Goal: Task Accomplishment & Management: Manage account settings

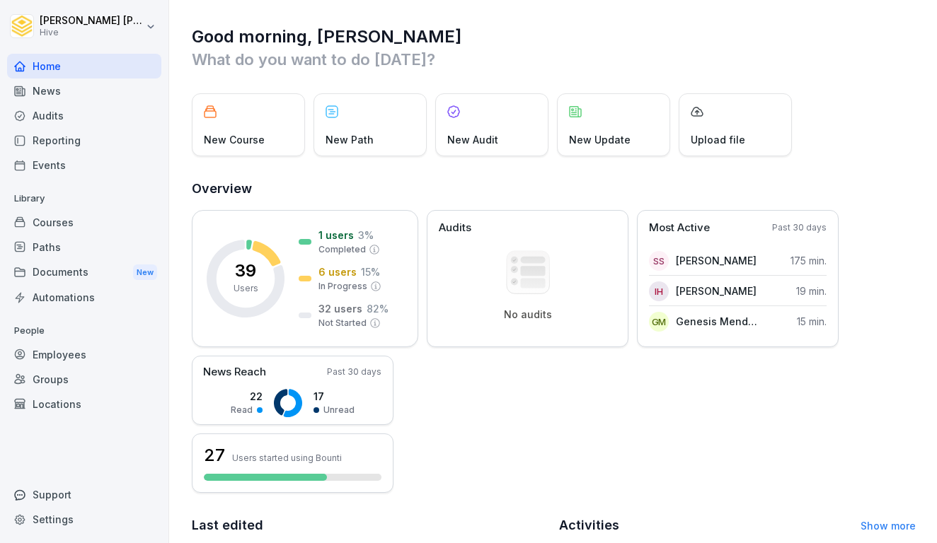
click at [54, 219] on div "Courses" at bounding box center [84, 222] width 154 height 25
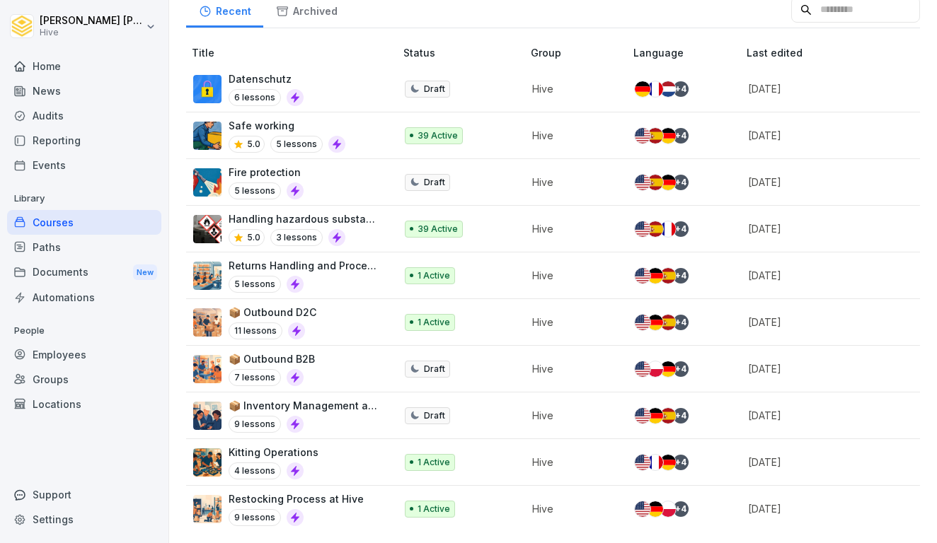
scroll to position [199, 0]
click at [52, 246] on div "Paths" at bounding box center [84, 247] width 154 height 25
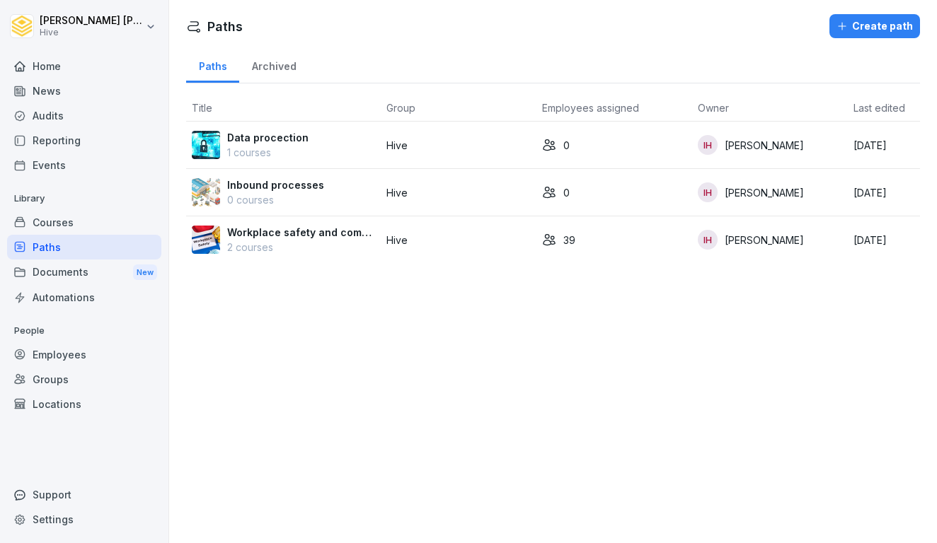
click at [377, 234] on td "Workplace safety and compliance 2 courses" at bounding box center [283, 240] width 195 height 47
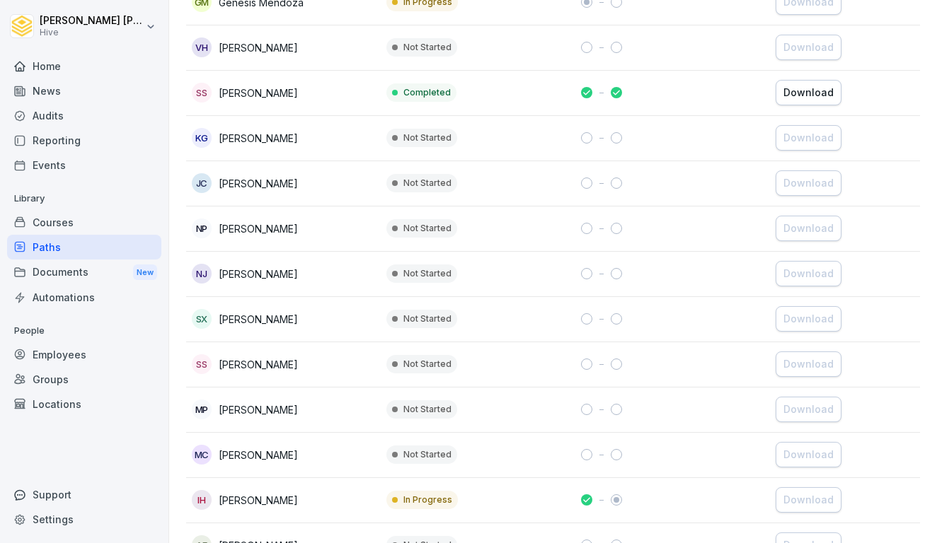
scroll to position [361, 0]
click at [379, 94] on td "SS [PERSON_NAME]" at bounding box center [283, 92] width 195 height 45
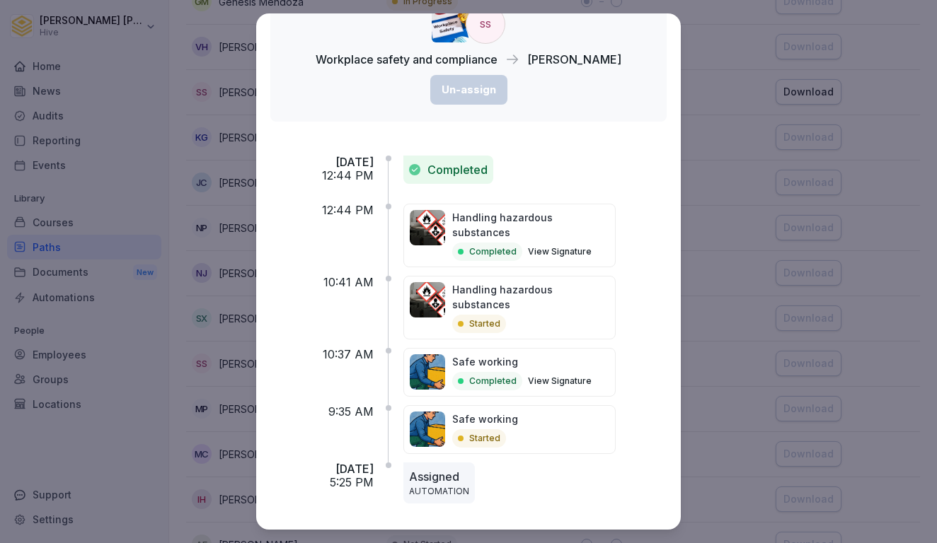
scroll to position [90, 0]
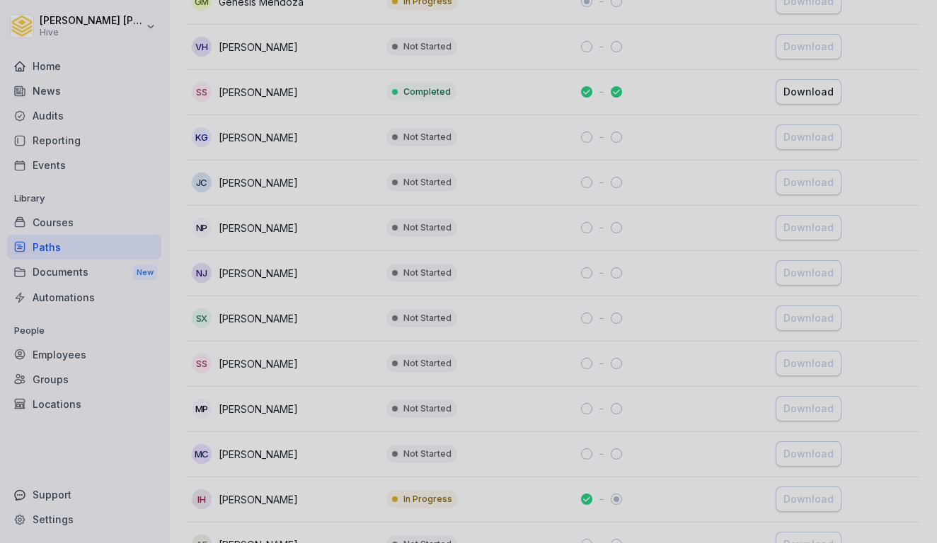
click at [727, 104] on div at bounding box center [468, 271] width 937 height 543
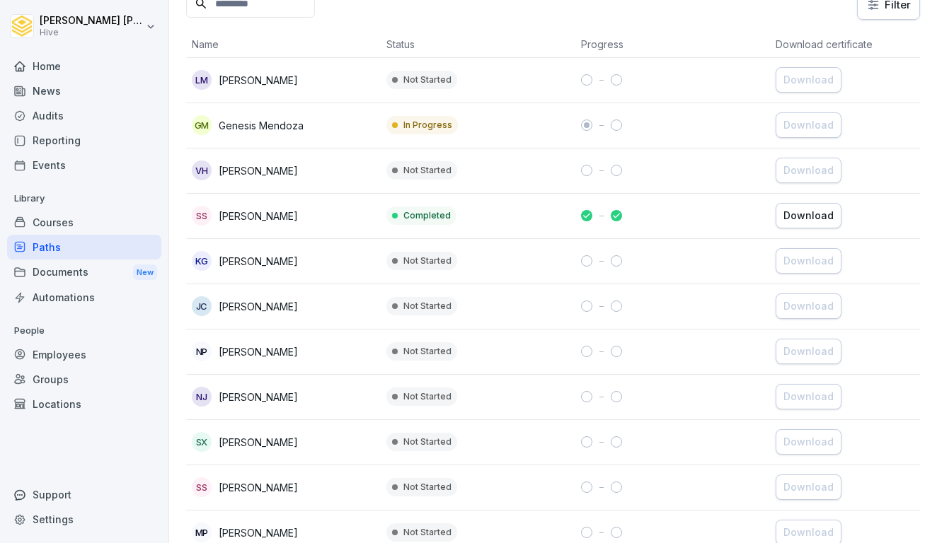
scroll to position [252, 0]
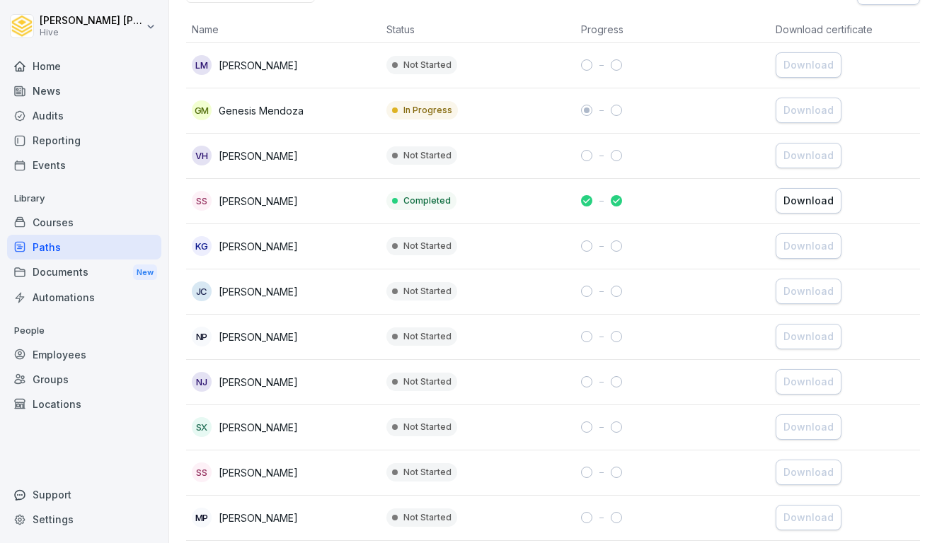
click at [531, 204] on td "Completed" at bounding box center [478, 201] width 195 height 45
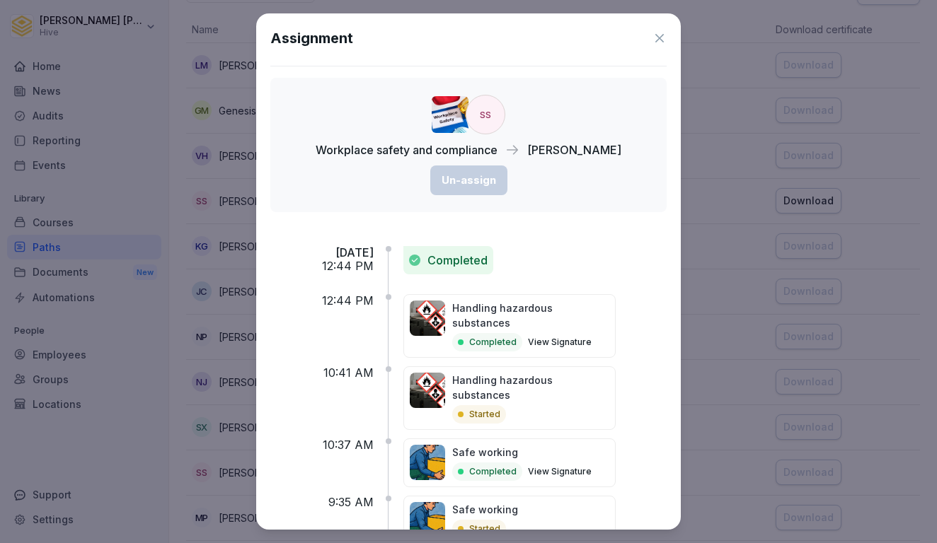
click at [462, 159] on p "Workplace safety and compliance" at bounding box center [407, 150] width 182 height 17
click at [477, 340] on div "Handling hazardous substances Completed View Signature" at bounding box center [509, 326] width 212 height 64
click at [507, 343] on p "Completed" at bounding box center [492, 342] width 47 height 13
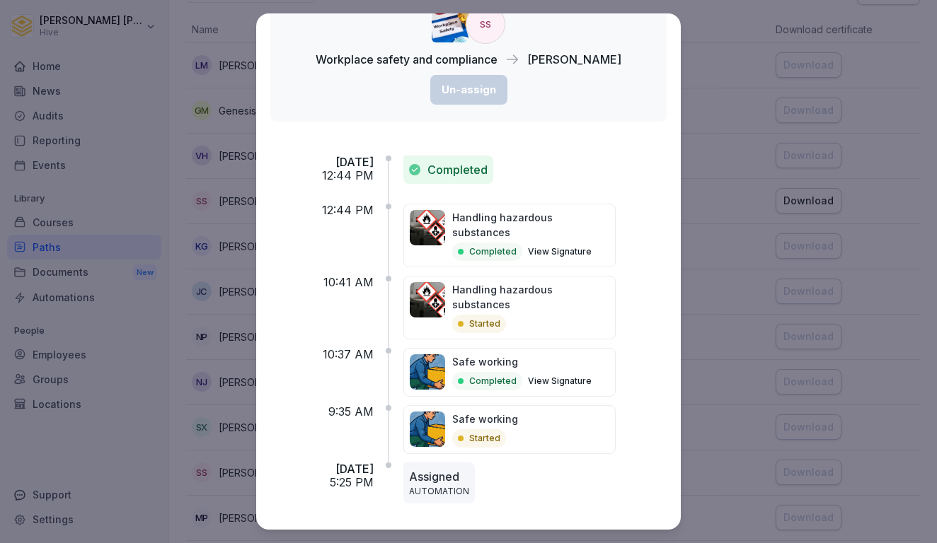
scroll to position [90, 0]
click at [466, 486] on p "AUTOMATION" at bounding box center [439, 492] width 60 height 13
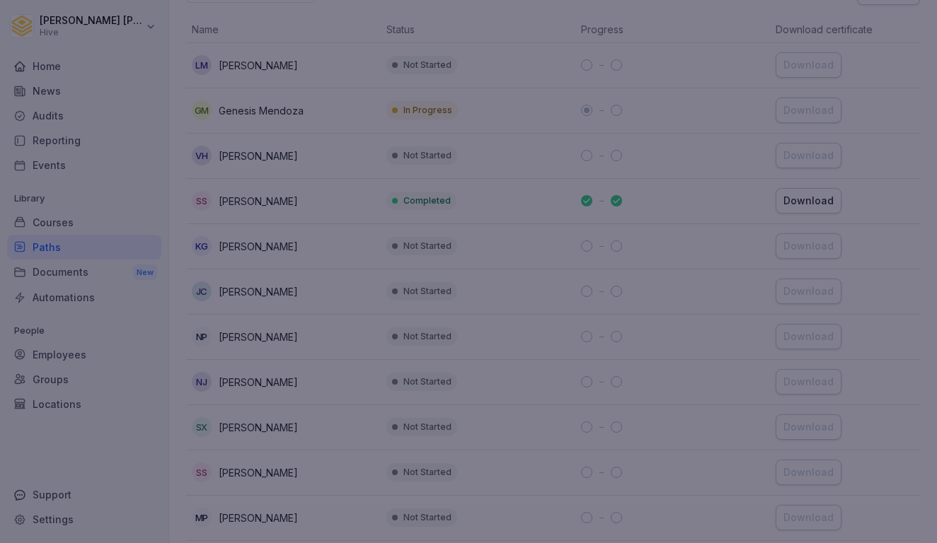
click at [734, 50] on div at bounding box center [468, 271] width 937 height 543
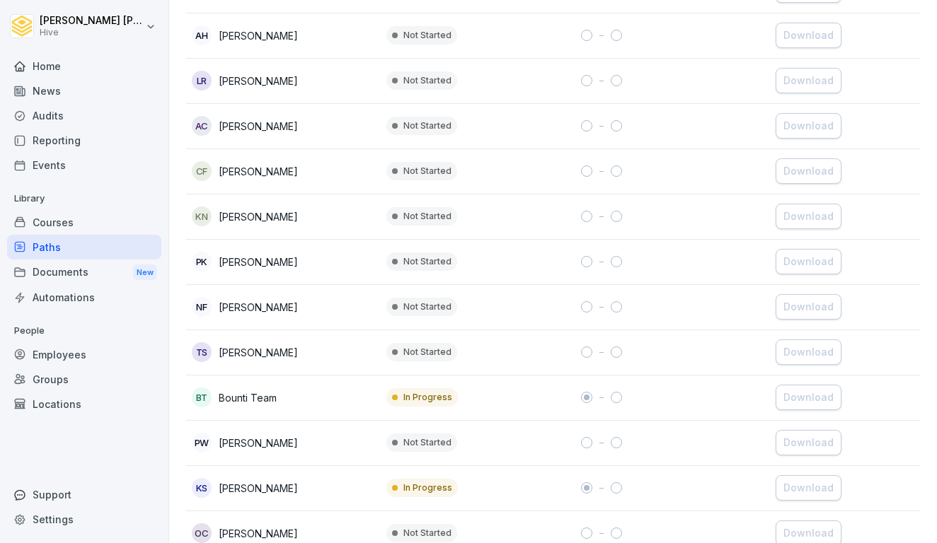
scroll to position [1062, 0]
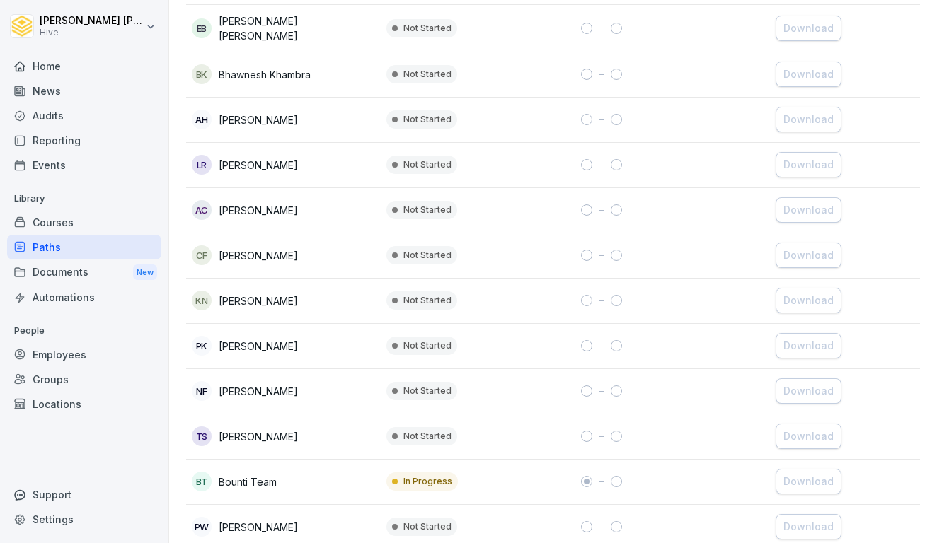
click at [52, 217] on div "Courses" at bounding box center [84, 222] width 154 height 25
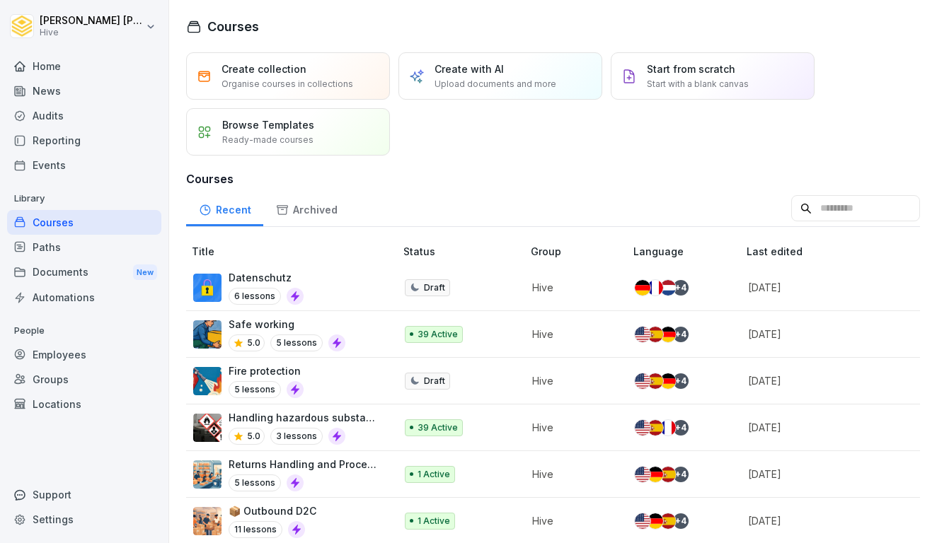
click at [68, 99] on div "News" at bounding box center [84, 91] width 154 height 25
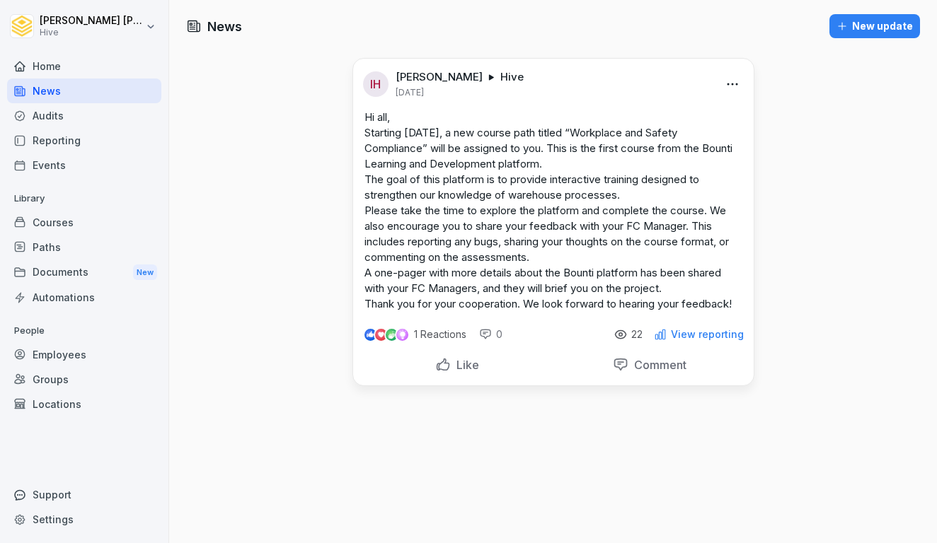
click at [69, 54] on div "Home" at bounding box center [84, 66] width 154 height 25
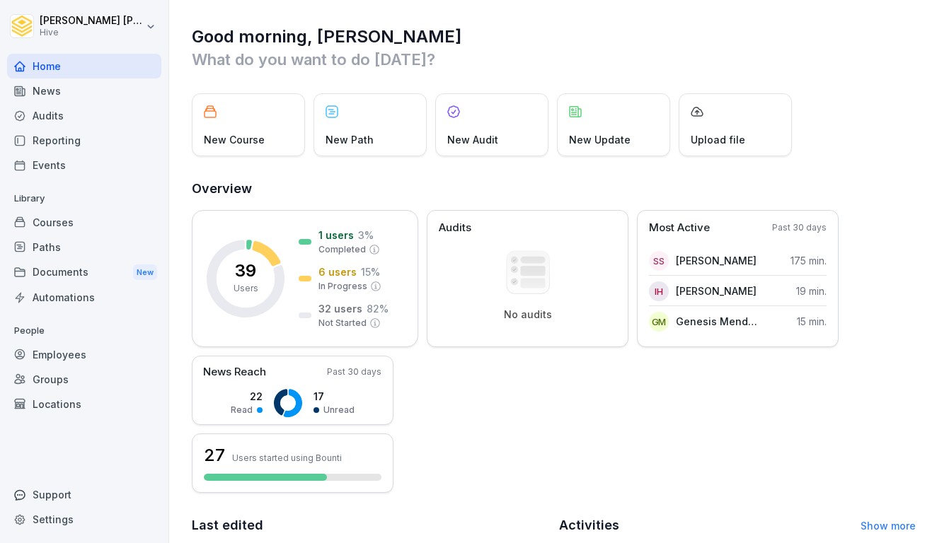
click at [81, 113] on div "Audits" at bounding box center [84, 115] width 154 height 25
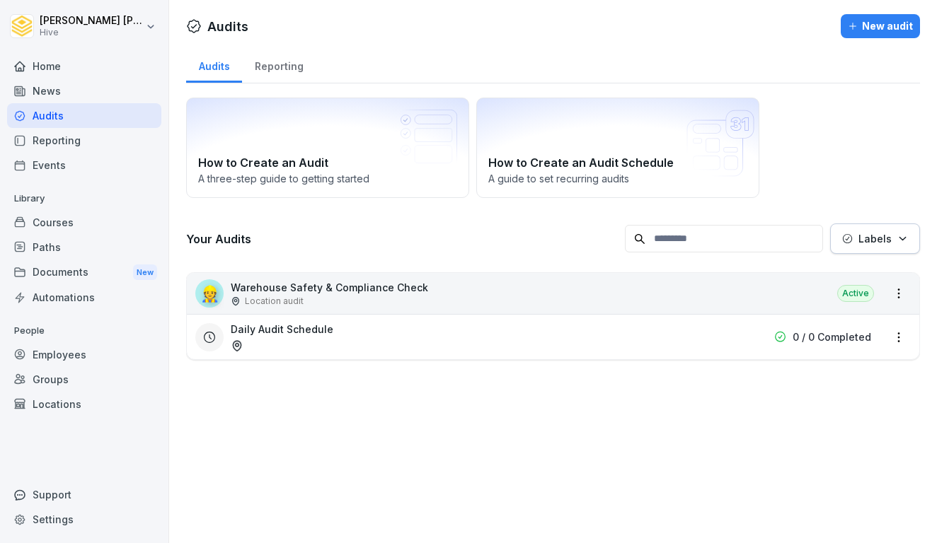
click at [74, 134] on div "Reporting" at bounding box center [84, 140] width 154 height 25
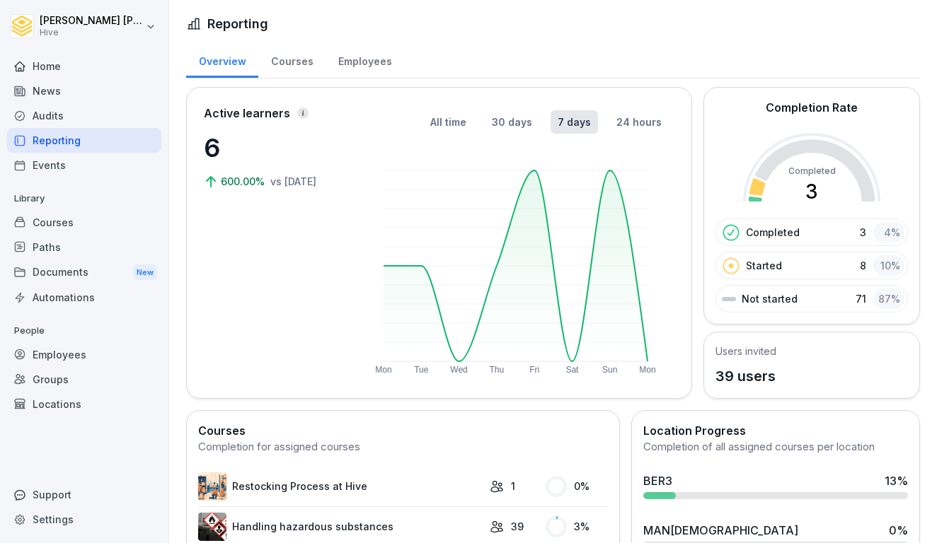
click at [74, 247] on div "Paths" at bounding box center [84, 247] width 154 height 25
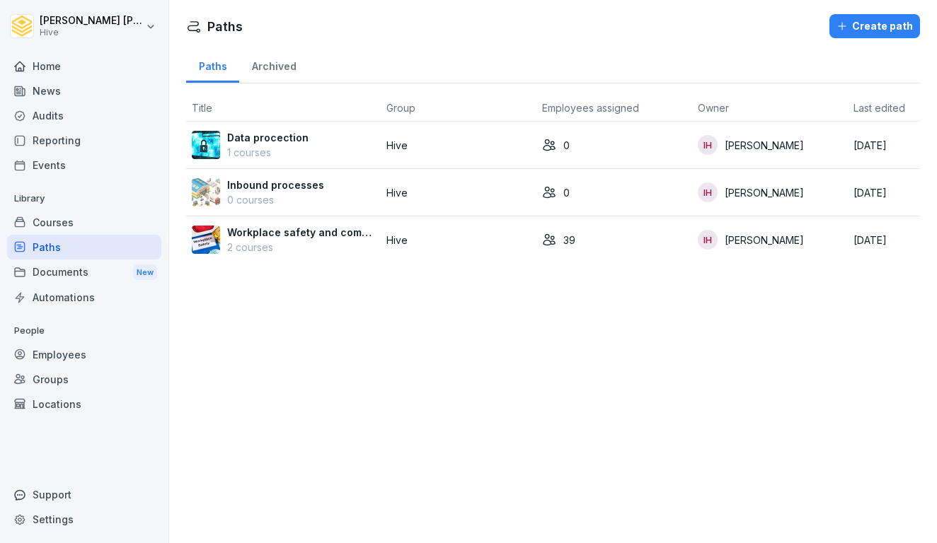
click at [77, 221] on div "Courses" at bounding box center [84, 222] width 154 height 25
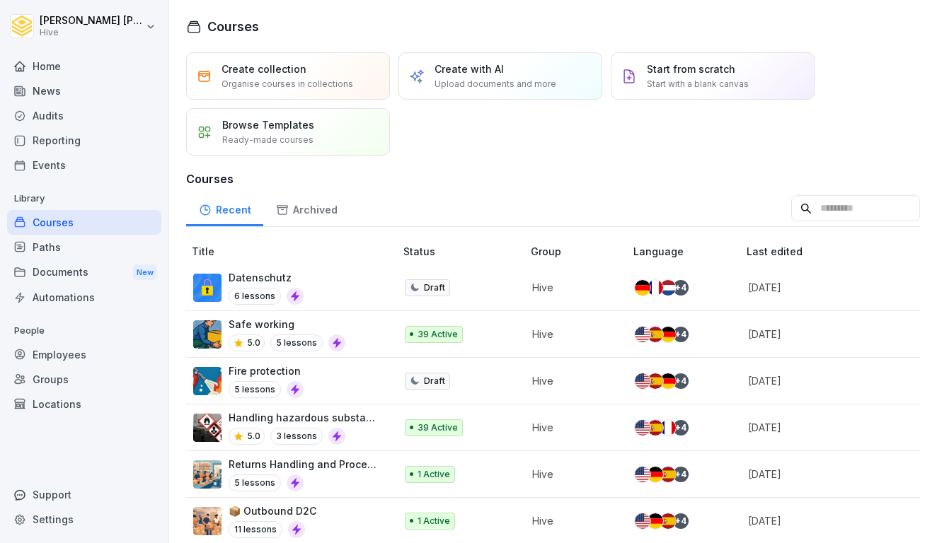
scroll to position [57, 0]
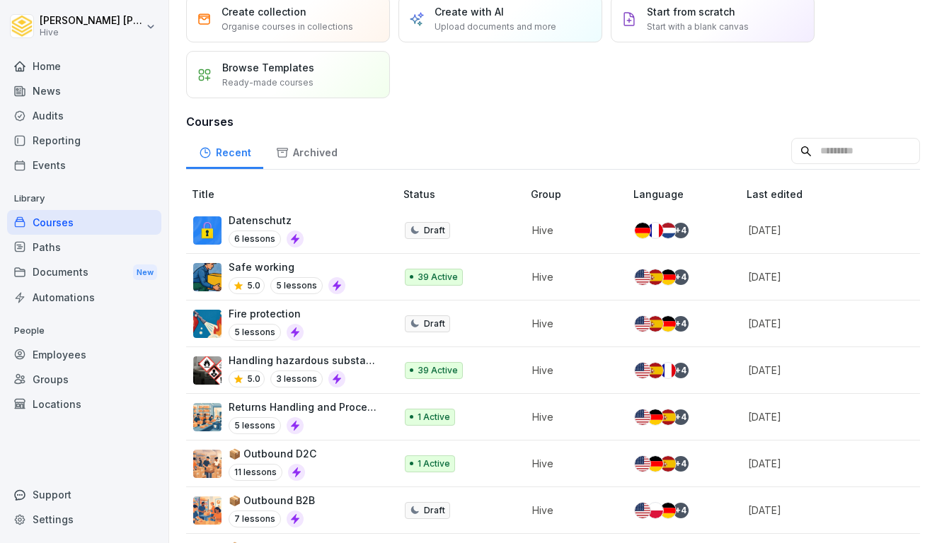
click at [81, 249] on div "Paths" at bounding box center [84, 247] width 154 height 25
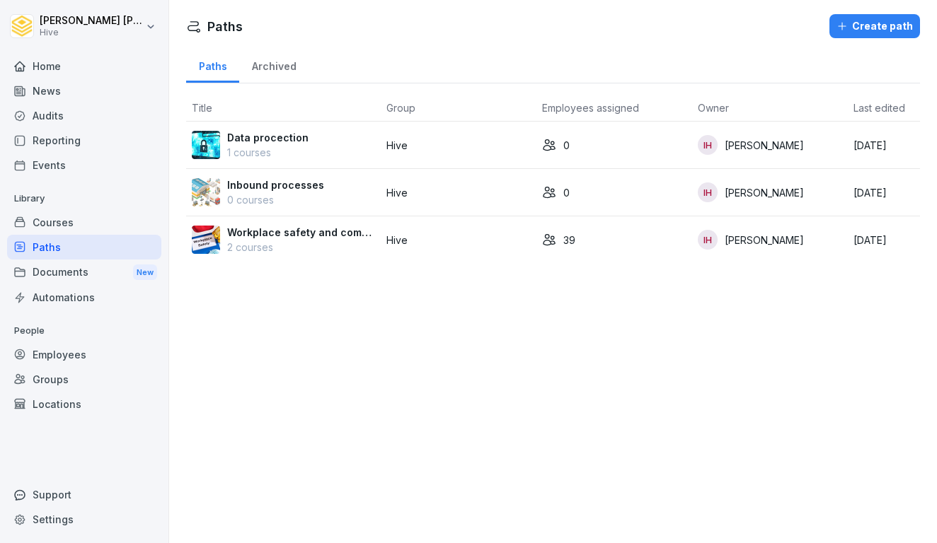
click at [330, 241] on p "2 courses" at bounding box center [301, 247] width 148 height 15
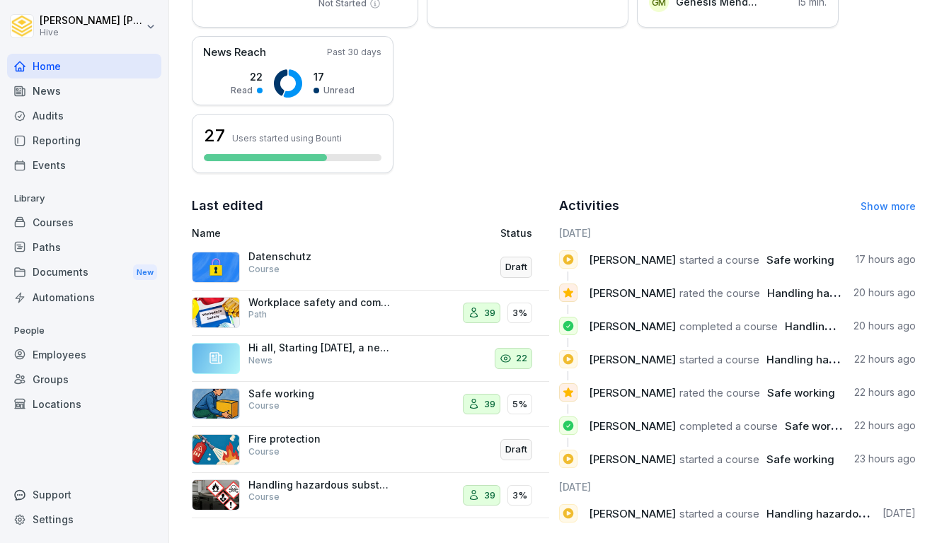
scroll to position [321, 0]
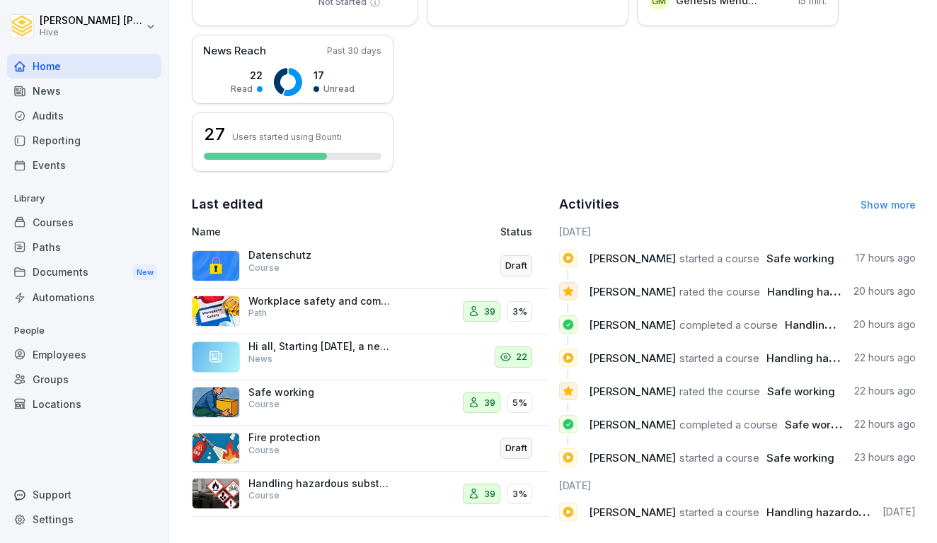
click at [509, 405] on div "39 5%" at bounding box center [497, 403] width 69 height 21
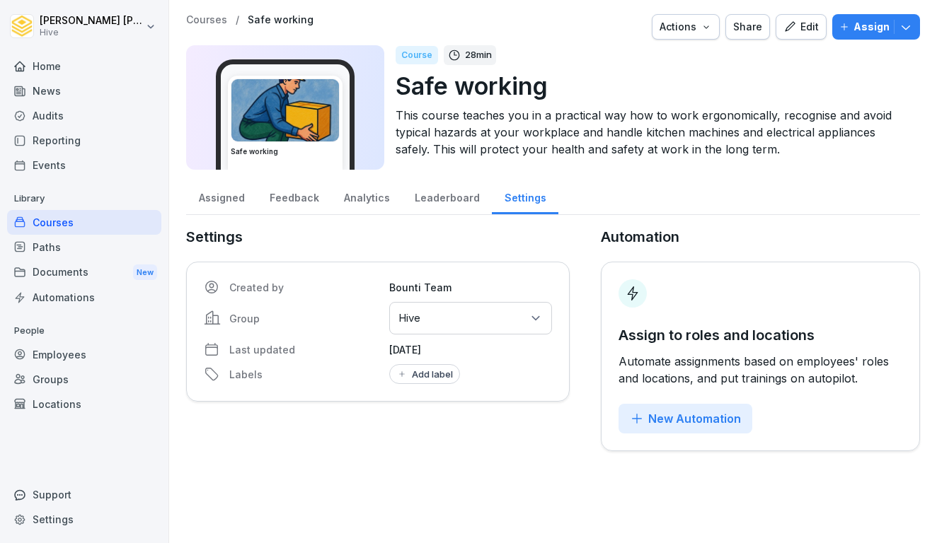
click at [340, 197] on div "Analytics" at bounding box center [366, 196] width 71 height 36
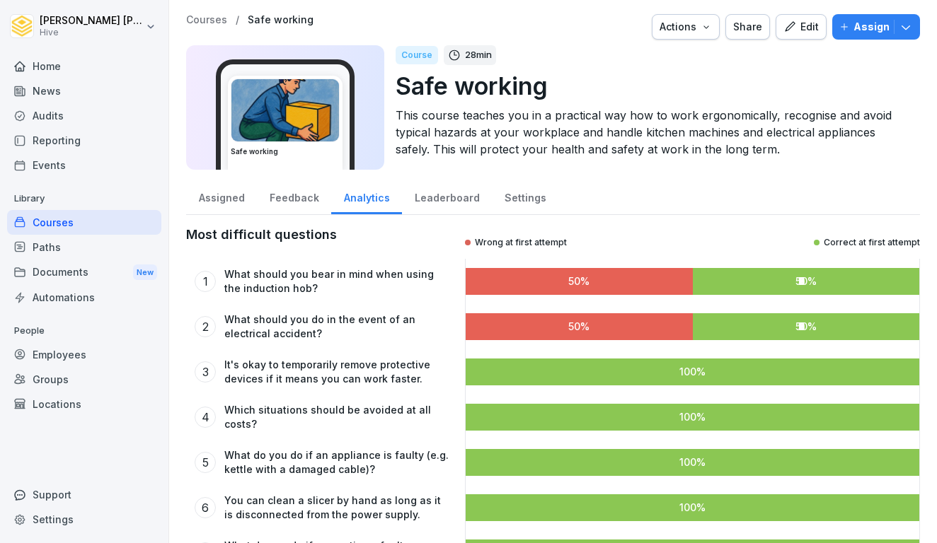
click at [269, 198] on div "Feedback" at bounding box center [294, 196] width 74 height 36
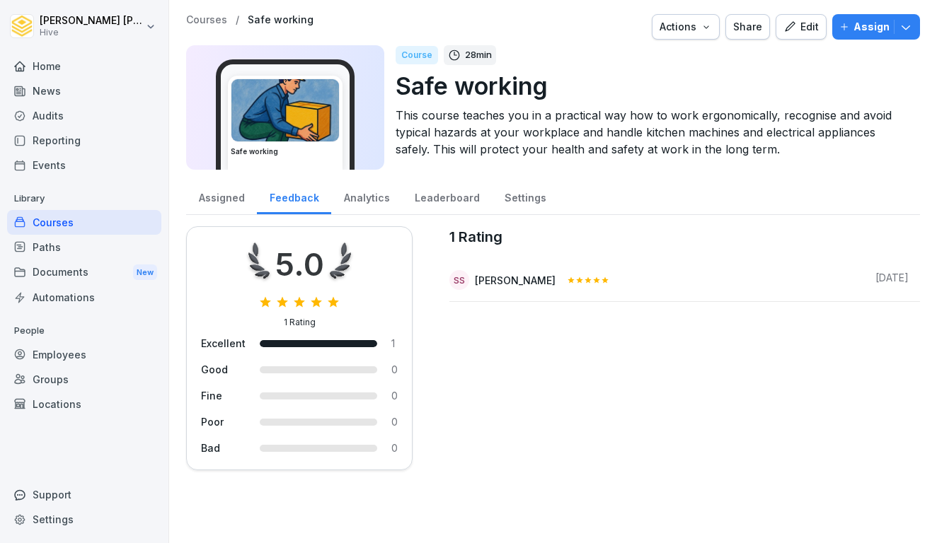
click at [229, 196] on div "Assigned" at bounding box center [221, 196] width 71 height 36
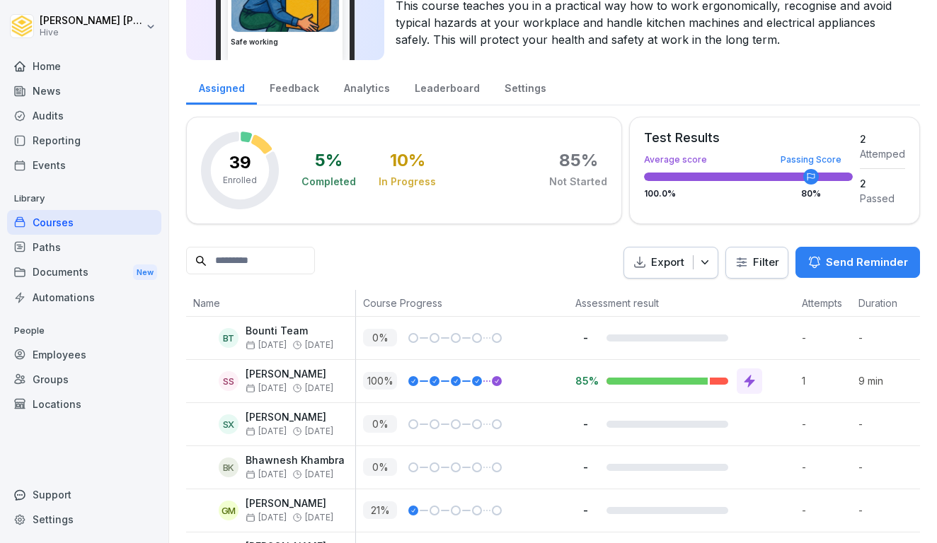
scroll to position [110, 0]
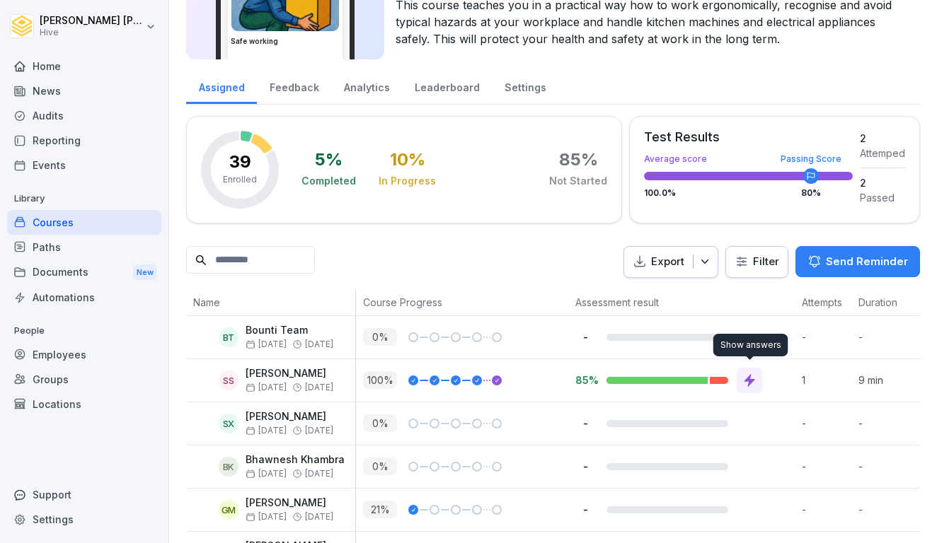
click at [755, 383] on icon at bounding box center [749, 381] width 14 height 14
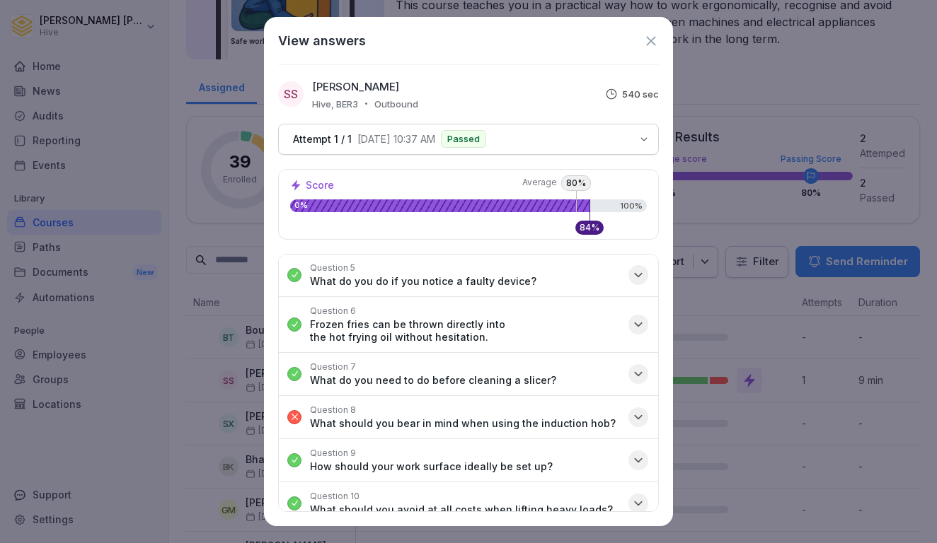
scroll to position [226, 0]
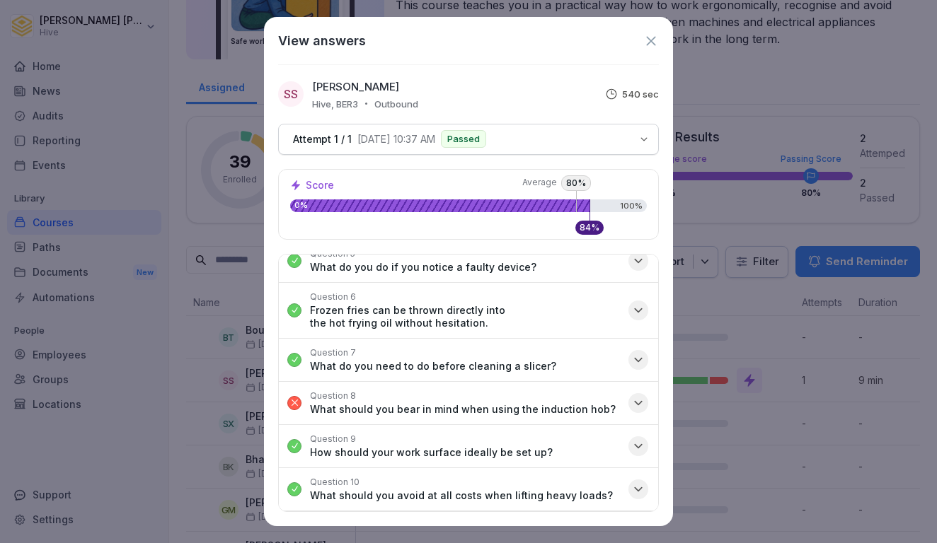
click at [635, 403] on icon "button" at bounding box center [638, 403] width 14 height 14
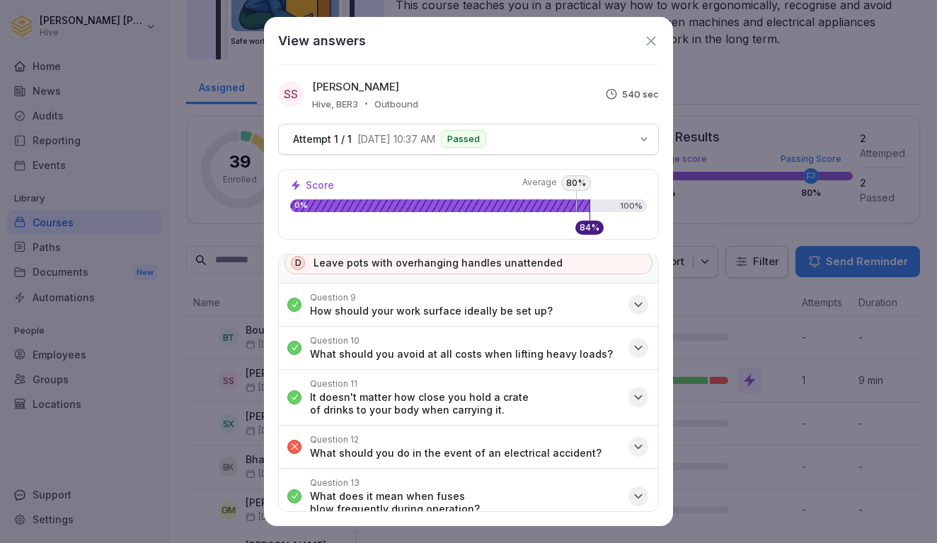
scroll to position [490, 0]
click at [640, 446] on icon "button" at bounding box center [638, 448] width 14 height 14
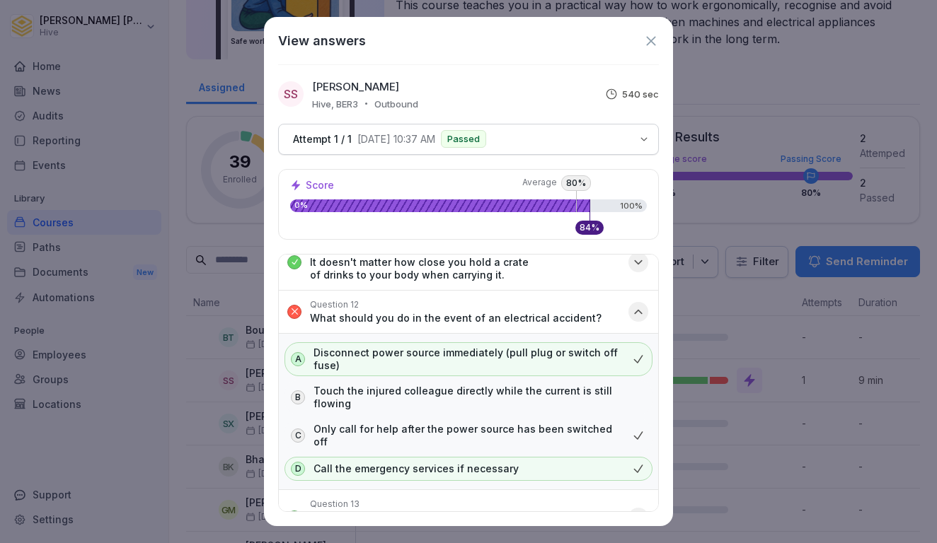
scroll to position [626, 0]
click at [651, 38] on icon at bounding box center [651, 41] width 16 height 16
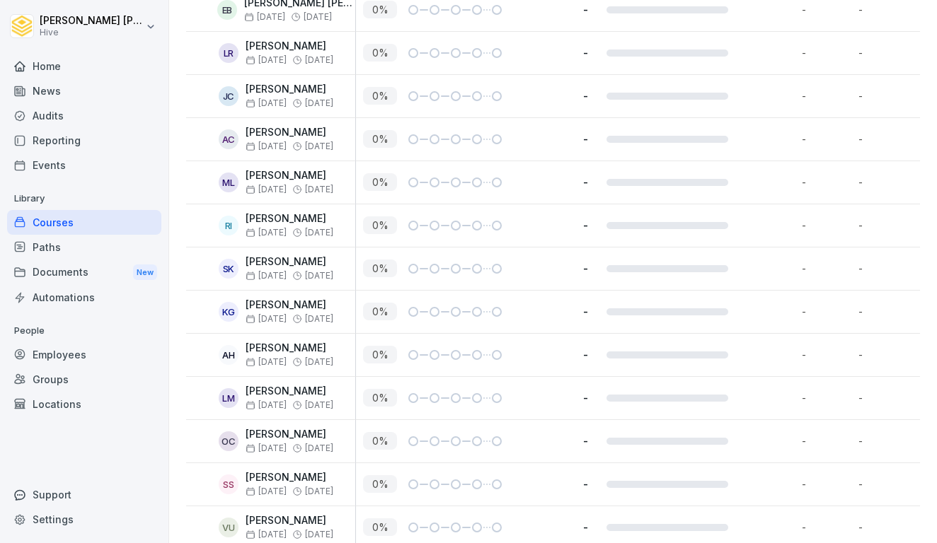
scroll to position [1440, 0]
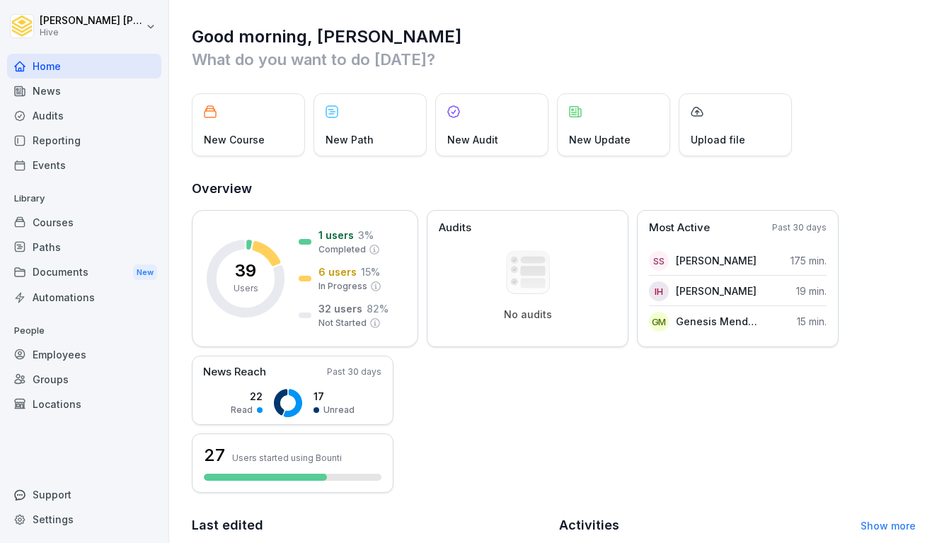
click at [57, 223] on div "Courses" at bounding box center [84, 222] width 154 height 25
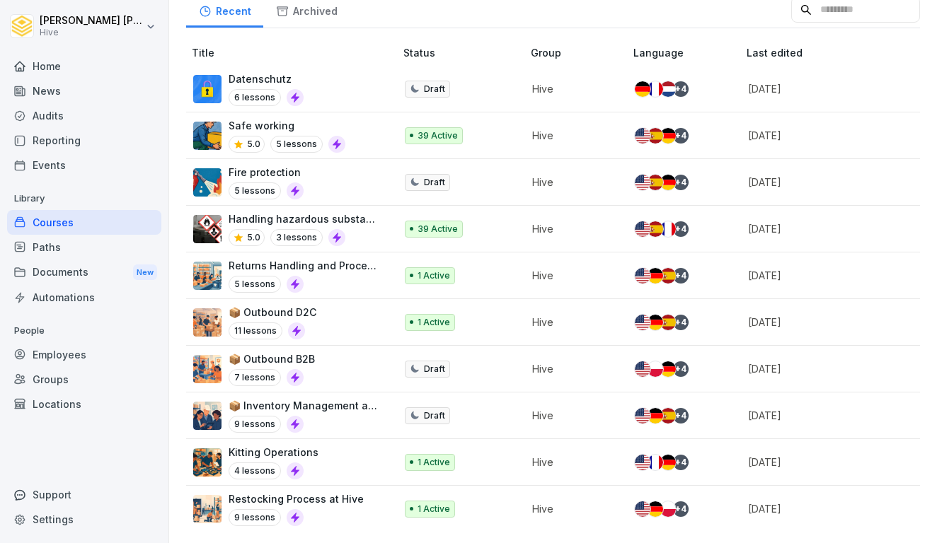
scroll to position [199, 0]
click at [131, 248] on div "Paths" at bounding box center [84, 247] width 154 height 25
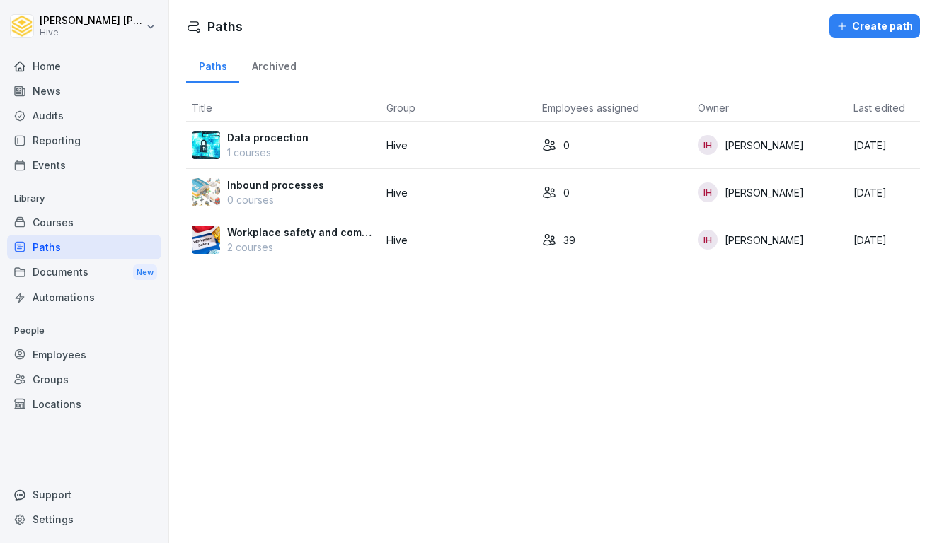
click at [457, 251] on td "Hive" at bounding box center [459, 240] width 156 height 47
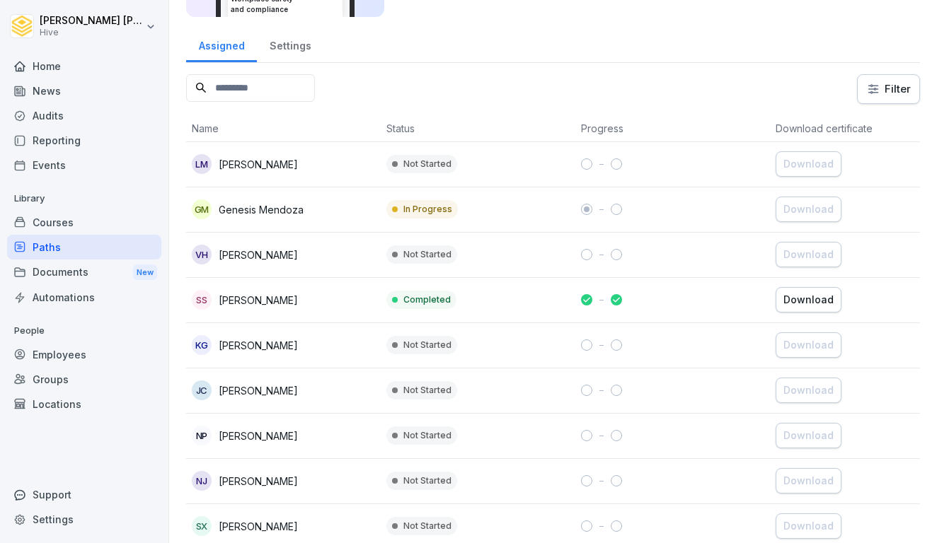
scroll to position [159, 0]
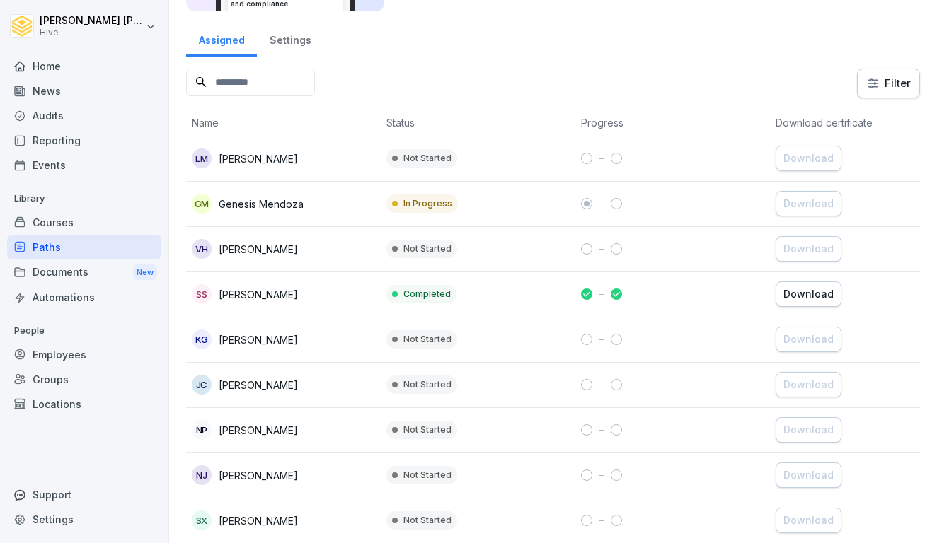
click at [395, 154] on div "Not Started" at bounding box center [421, 158] width 71 height 18
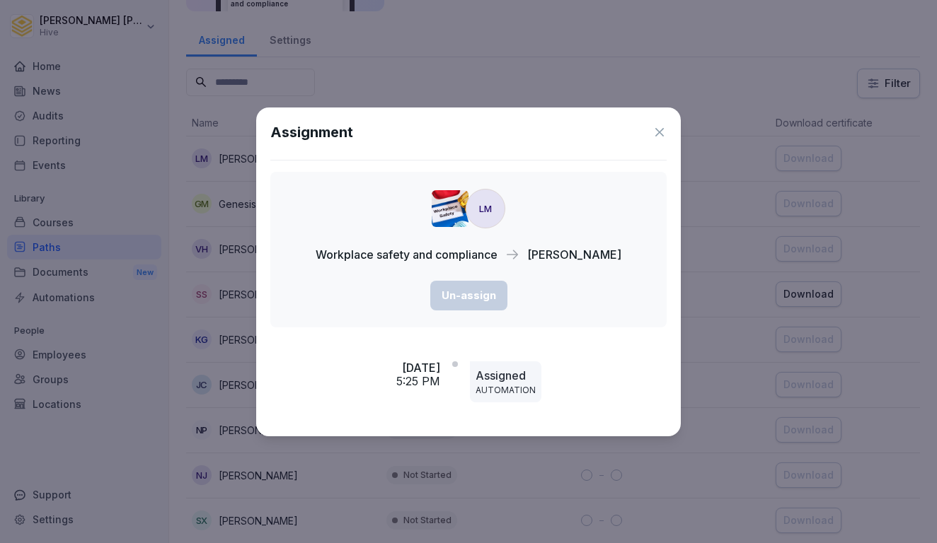
click at [661, 134] on icon at bounding box center [659, 132] width 8 height 8
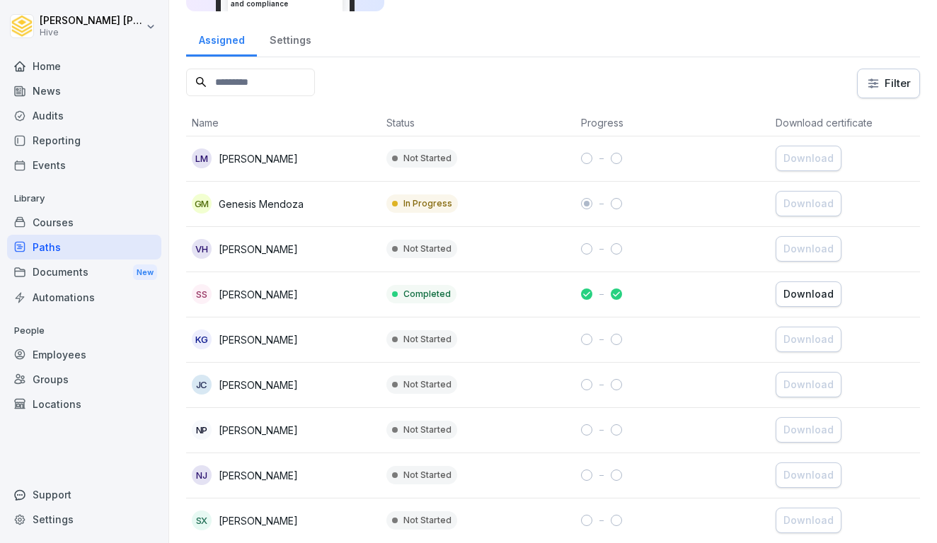
click at [524, 122] on th "Status" at bounding box center [478, 123] width 195 height 27
click at [65, 229] on div "Courses" at bounding box center [84, 222] width 154 height 25
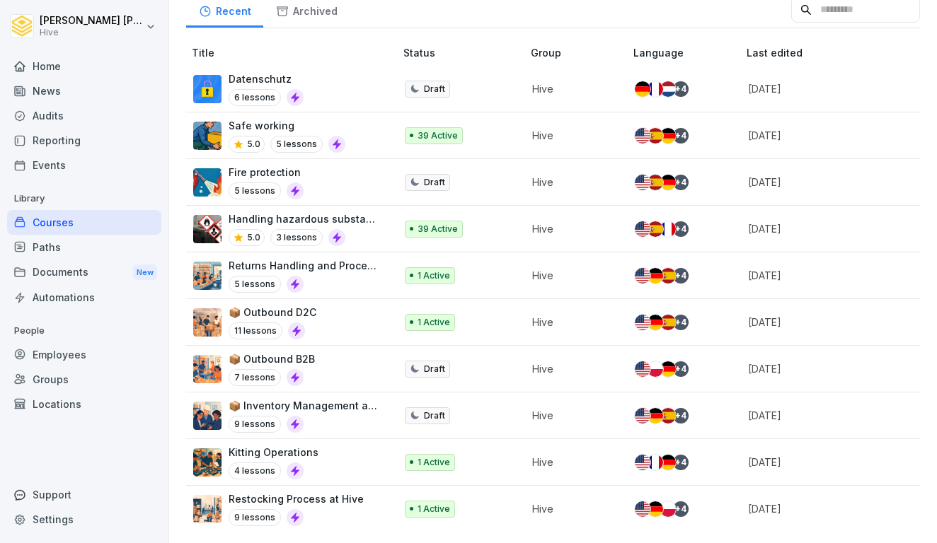
scroll to position [199, 0]
click at [329, 507] on div "Restocking Process at Hive 9 lessons" at bounding box center [296, 509] width 135 height 35
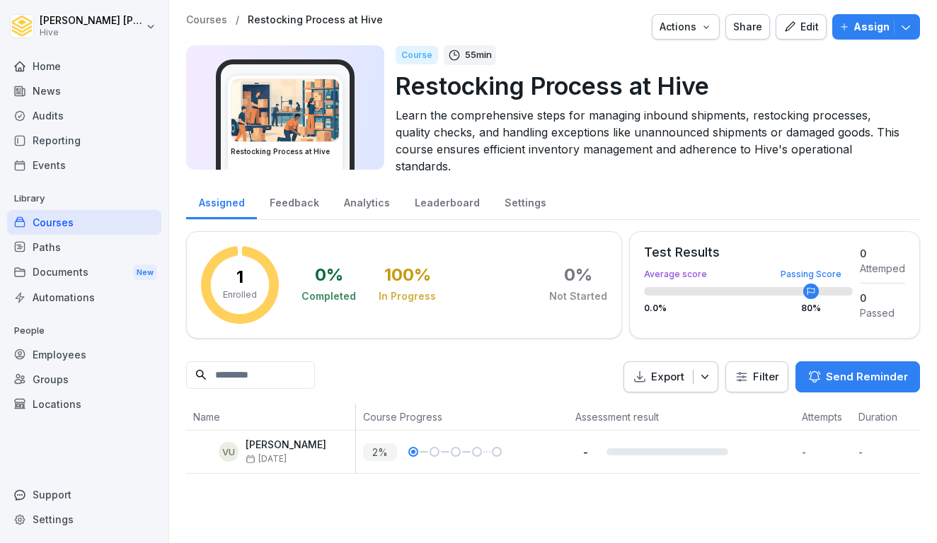
click at [807, 22] on div "Edit" at bounding box center [800, 27] width 35 height 16
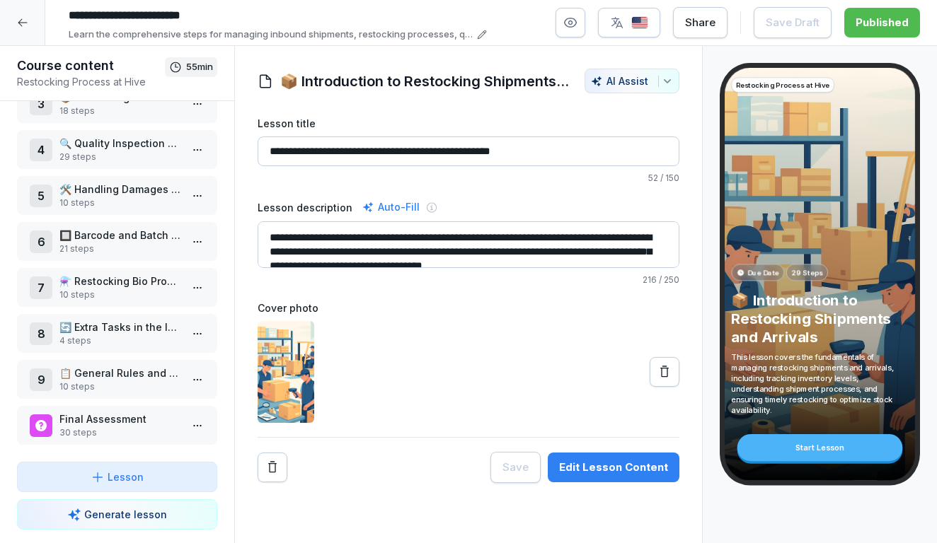
scroll to position [126, 0]
click at [110, 295] on p "10 steps" at bounding box center [119, 295] width 121 height 13
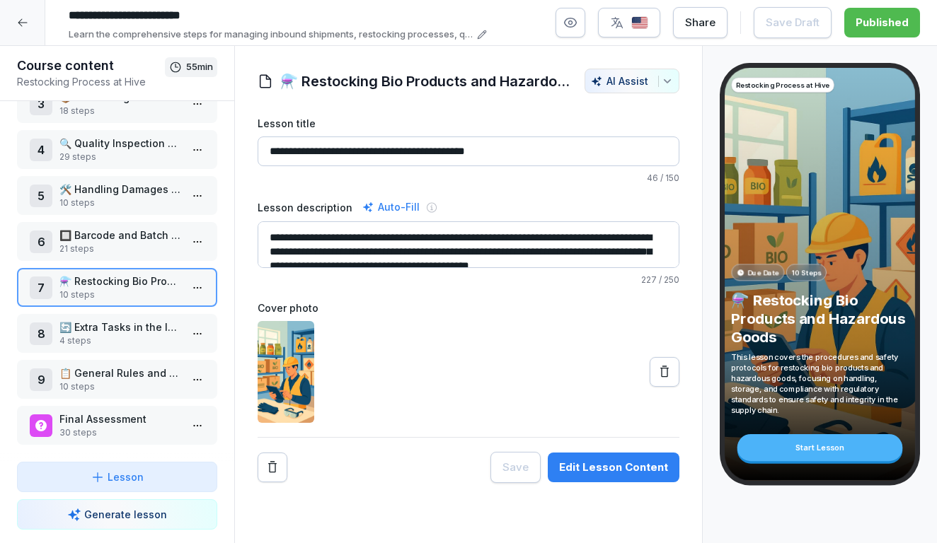
click at [124, 251] on p "21 steps" at bounding box center [119, 249] width 121 height 13
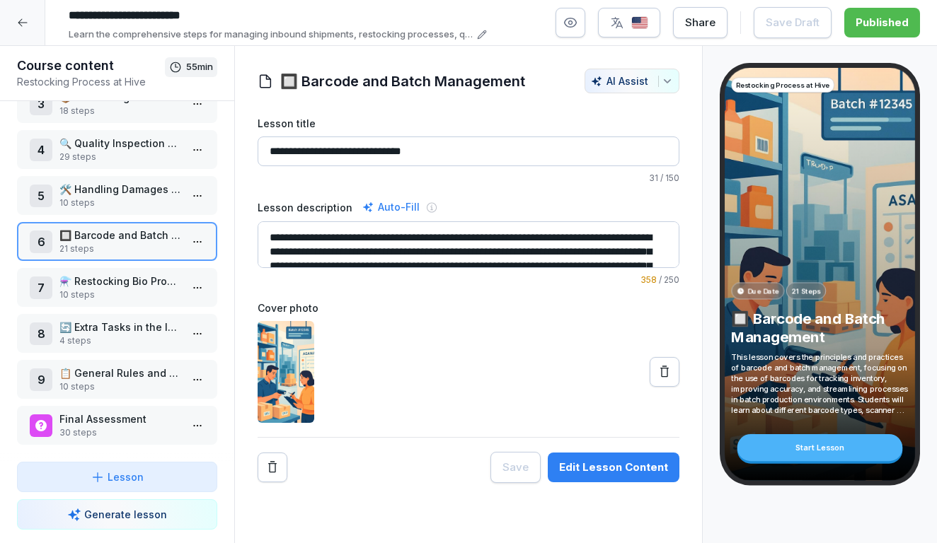
click at [119, 202] on p "10 steps" at bounding box center [119, 203] width 121 height 13
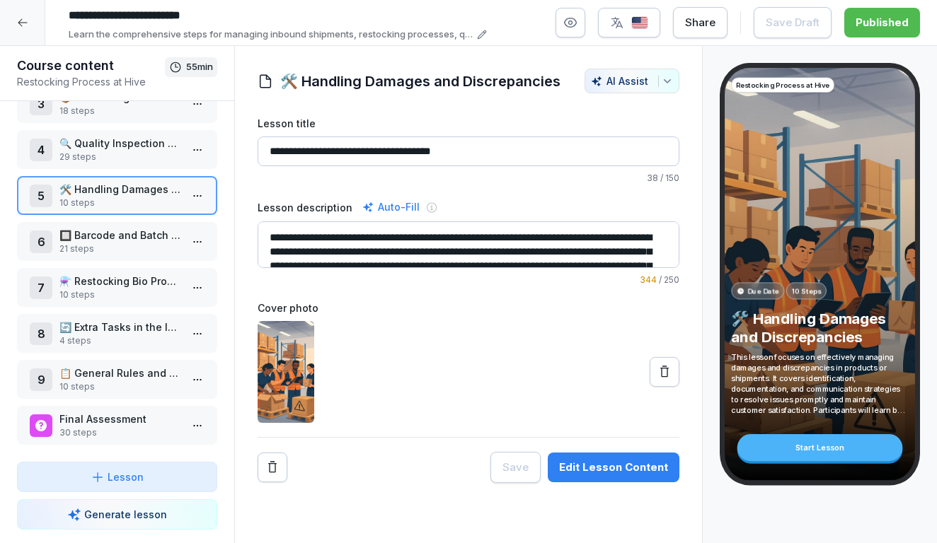
click at [122, 163] on div "4 🔍 Quality Inspection of Restocking Shipments 29 steps" at bounding box center [117, 149] width 200 height 39
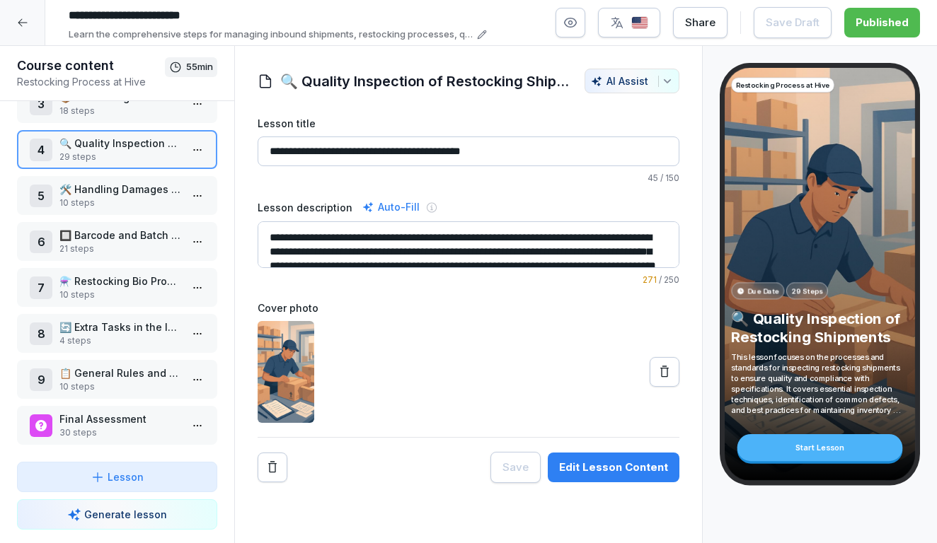
click at [27, 20] on icon at bounding box center [22, 22] width 11 height 11
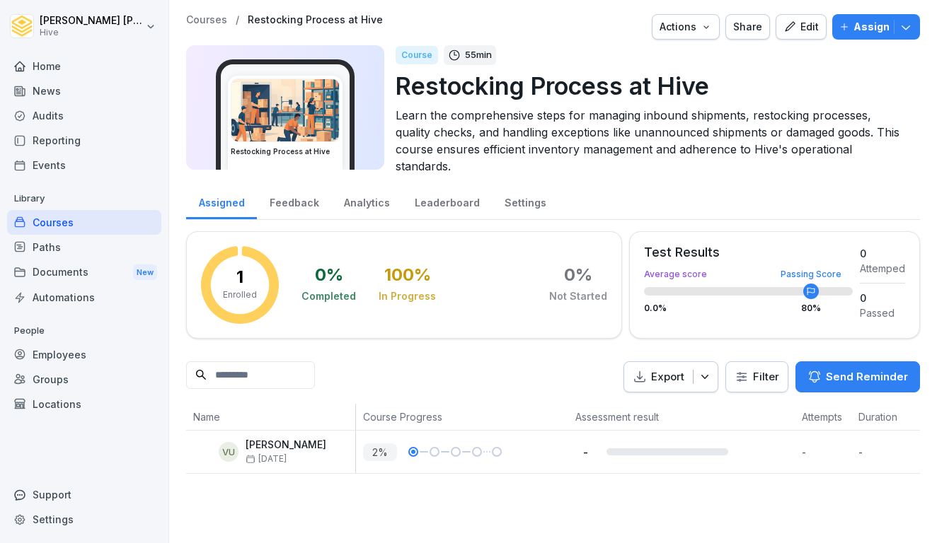
click at [71, 219] on div "Courses" at bounding box center [84, 222] width 154 height 25
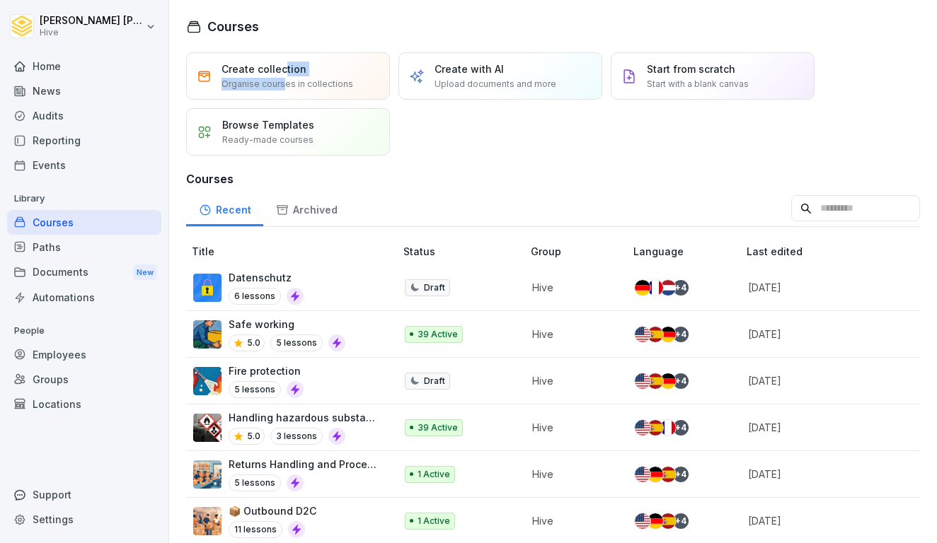
drag, startPoint x: 282, startPoint y: 69, endPoint x: 283, endPoint y: 79, distance: 10.7
click at [283, 79] on div "Create collection Organise courses in collections" at bounding box center [287, 76] width 132 height 29
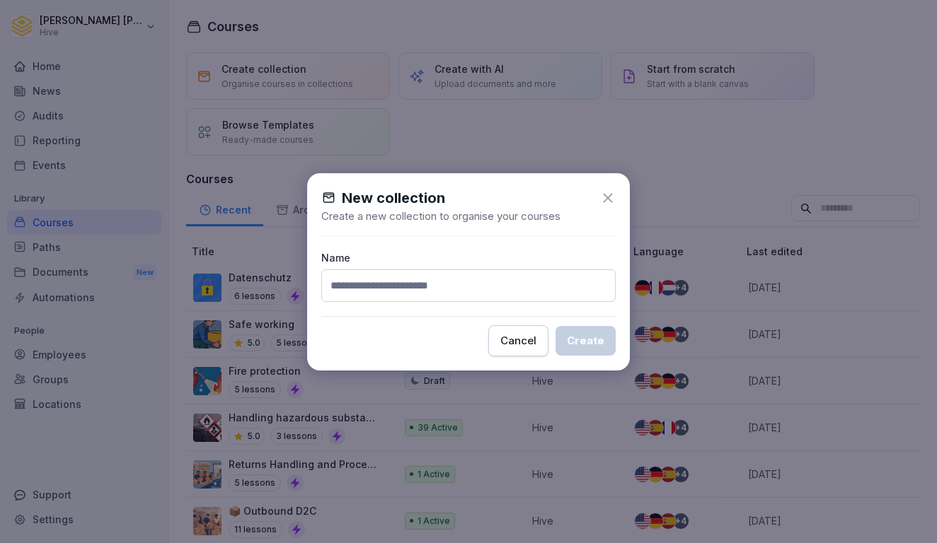
click at [608, 192] on icon at bounding box center [608, 198] width 16 height 16
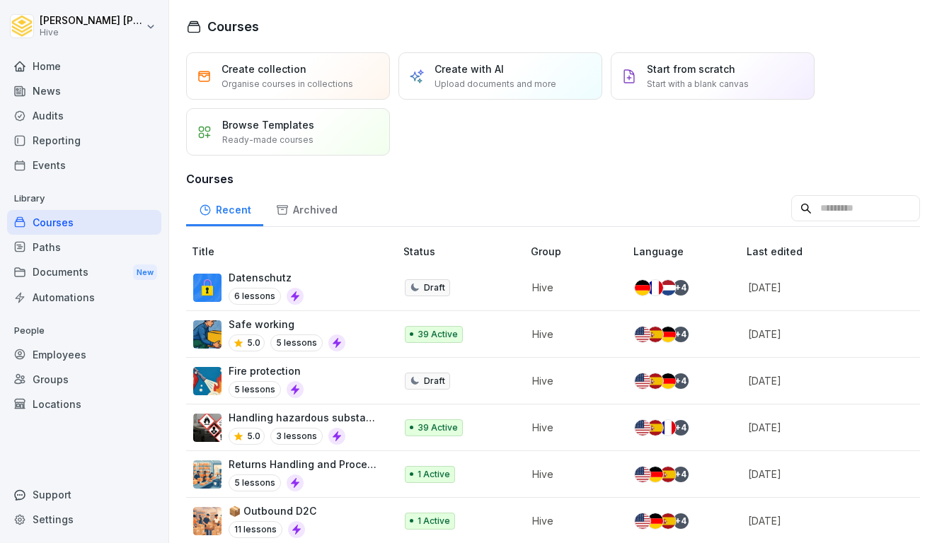
click at [503, 79] on p "Upload documents and more" at bounding box center [496, 84] width 122 height 13
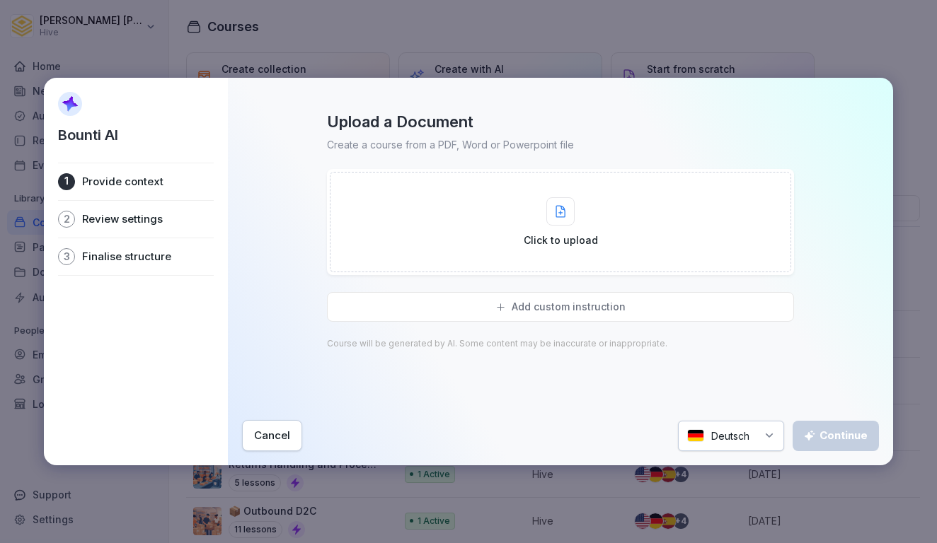
click at [270, 433] on div "Cancel" at bounding box center [272, 436] width 36 height 16
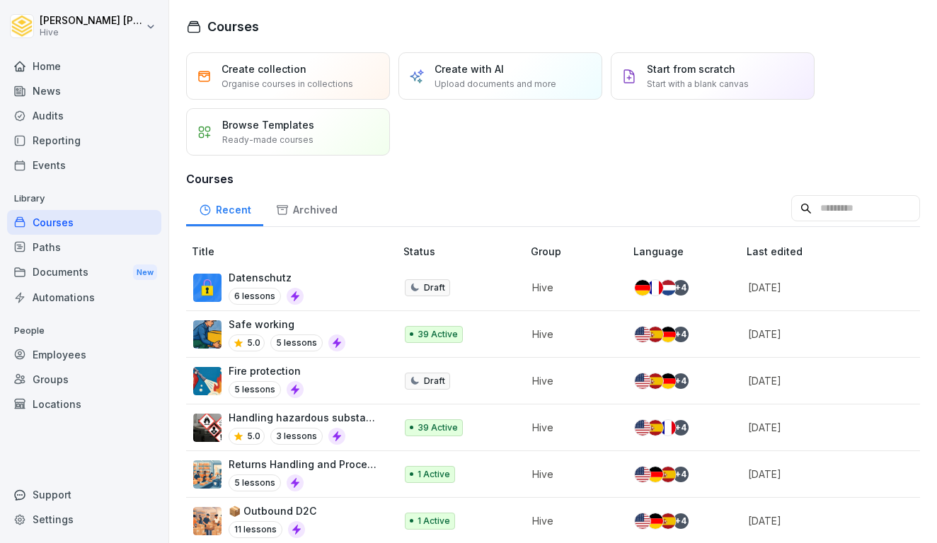
click at [698, 71] on p "Start from scratch" at bounding box center [691, 69] width 88 height 15
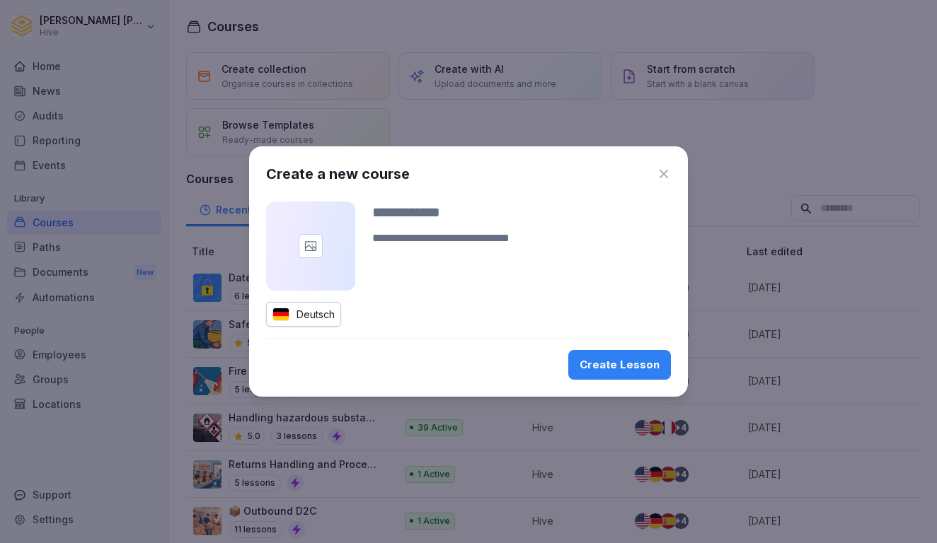
click at [309, 314] on div "Deutsch" at bounding box center [303, 314] width 75 height 25
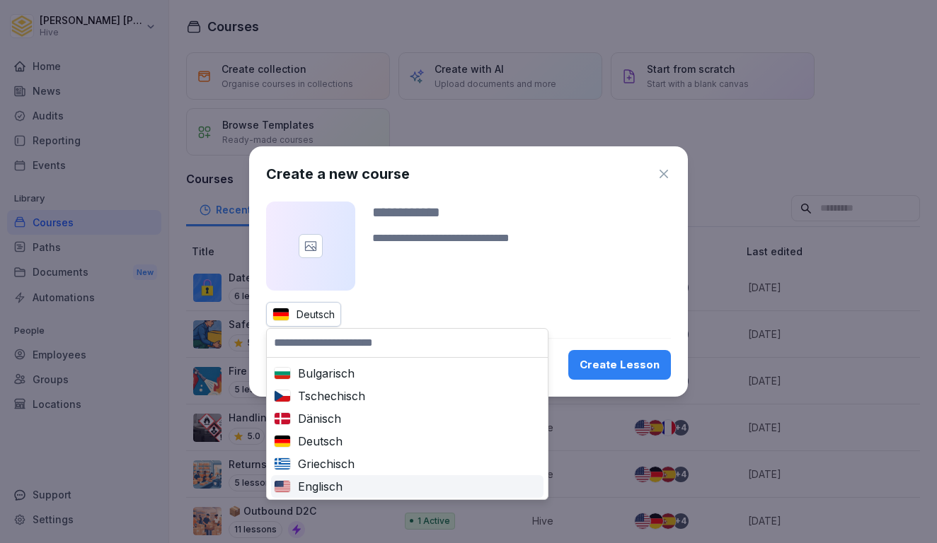
click at [327, 482] on div "Englisch" at bounding box center [407, 486] width 267 height 17
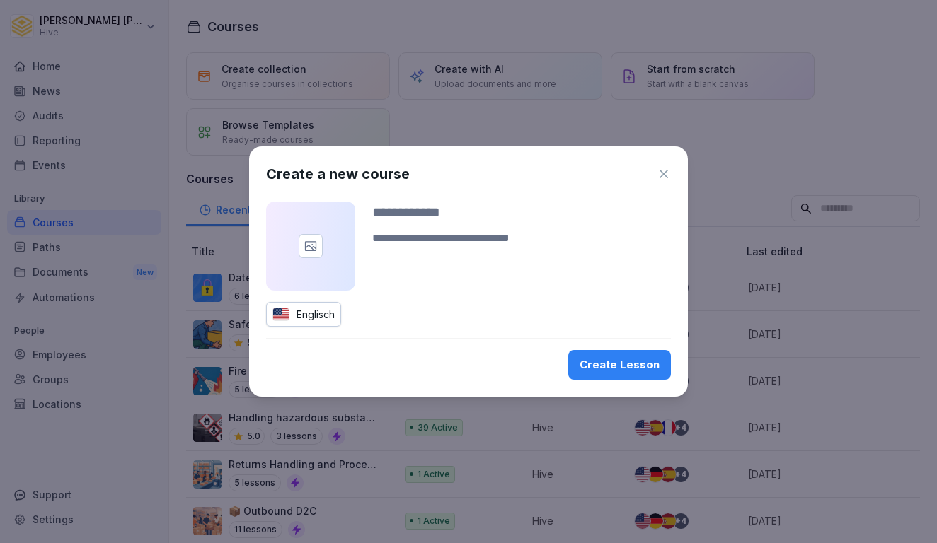
click at [633, 364] on div "Create Lesson" at bounding box center [620, 365] width 80 height 16
type input "*******"
click at [629, 360] on div "Create Lesson" at bounding box center [620, 365] width 80 height 16
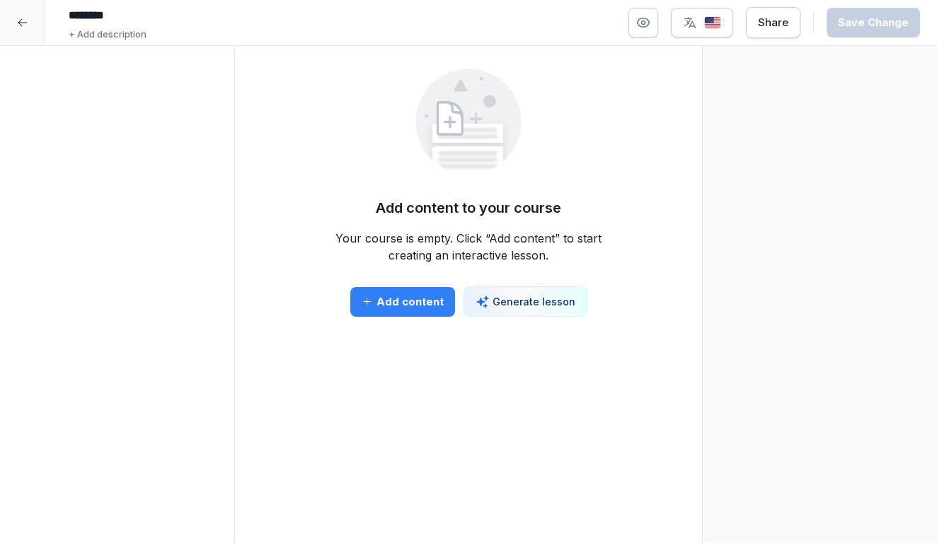
click at [370, 301] on icon "button" at bounding box center [367, 302] width 11 height 11
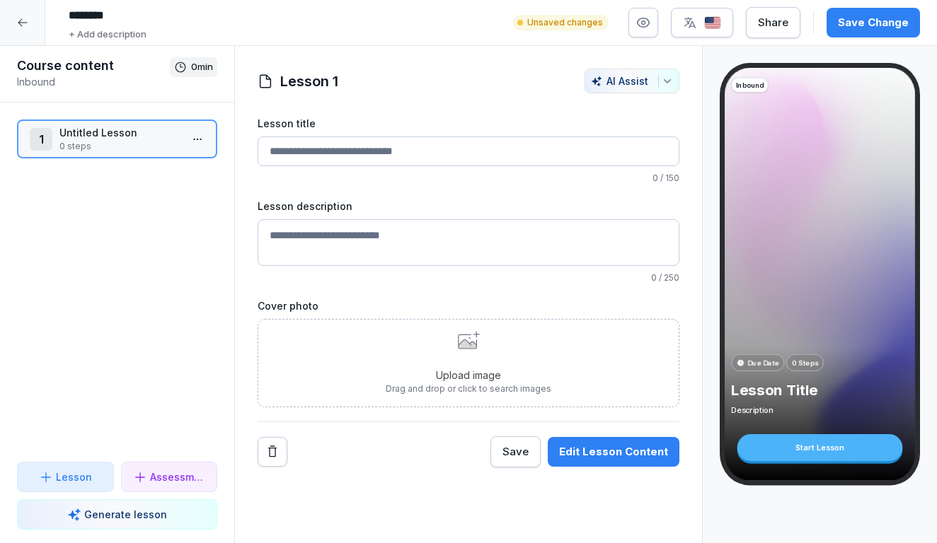
click at [316, 231] on textarea "Lesson description" at bounding box center [469, 242] width 422 height 47
click at [330, 151] on input "Lesson title" at bounding box center [469, 152] width 422 height 30
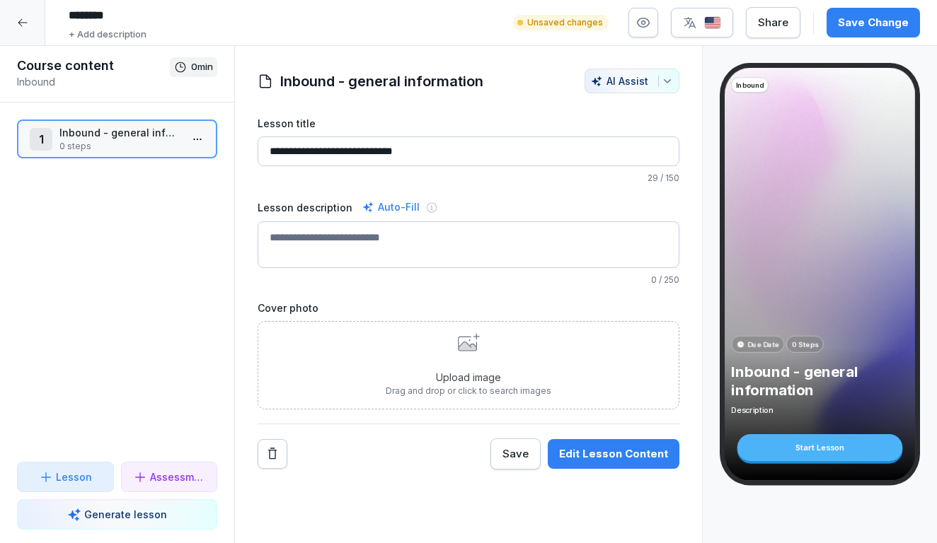
type input "**********"
click at [352, 241] on textarea "Lesson description" at bounding box center [469, 244] width 422 height 47
click at [282, 451] on button "Remove" at bounding box center [273, 454] width 30 height 30
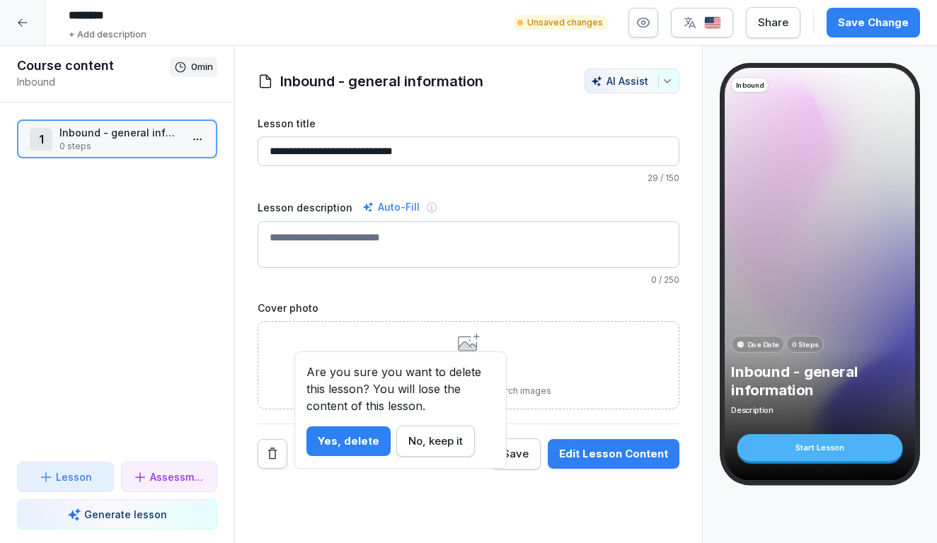
click at [345, 437] on div "Yes, delete" at bounding box center [349, 442] width 62 height 16
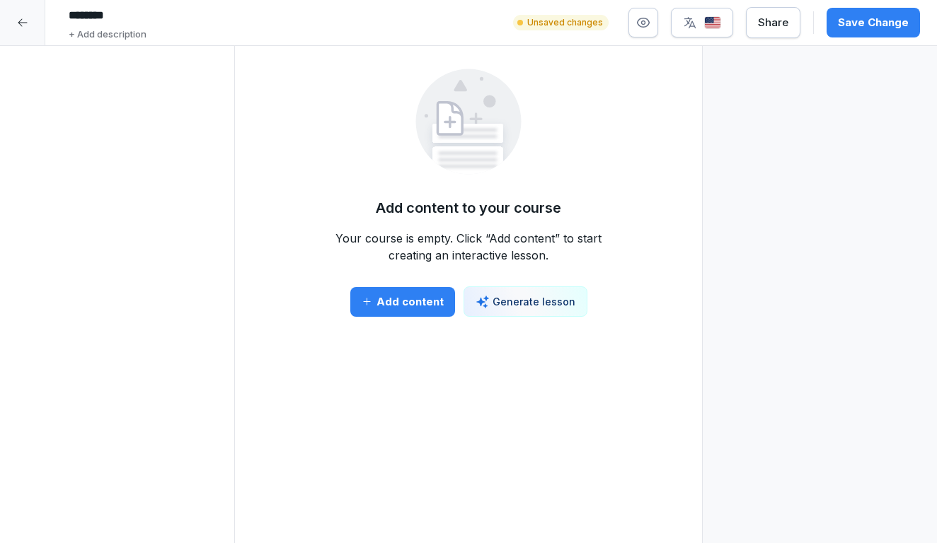
click at [15, 16] on div at bounding box center [22, 22] width 45 height 45
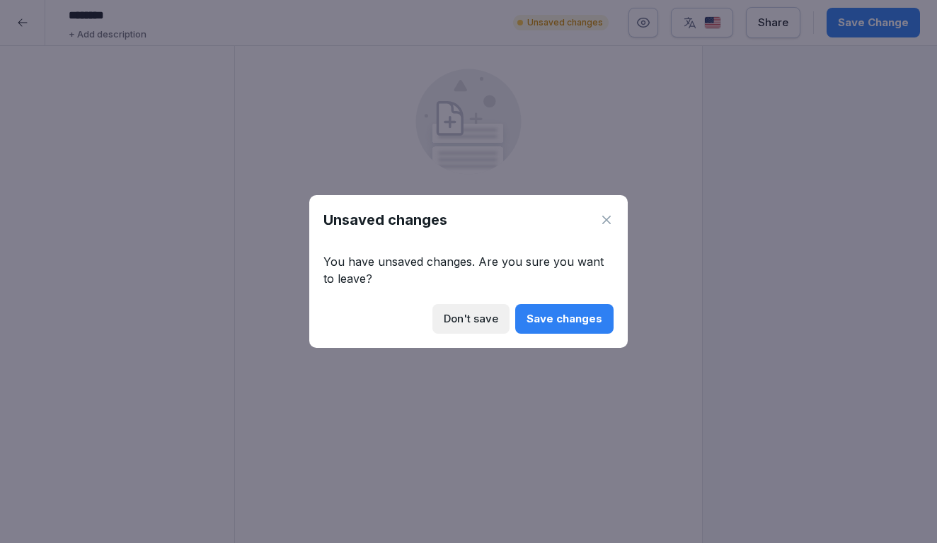
click at [490, 318] on div "Don't save" at bounding box center [471, 319] width 54 height 16
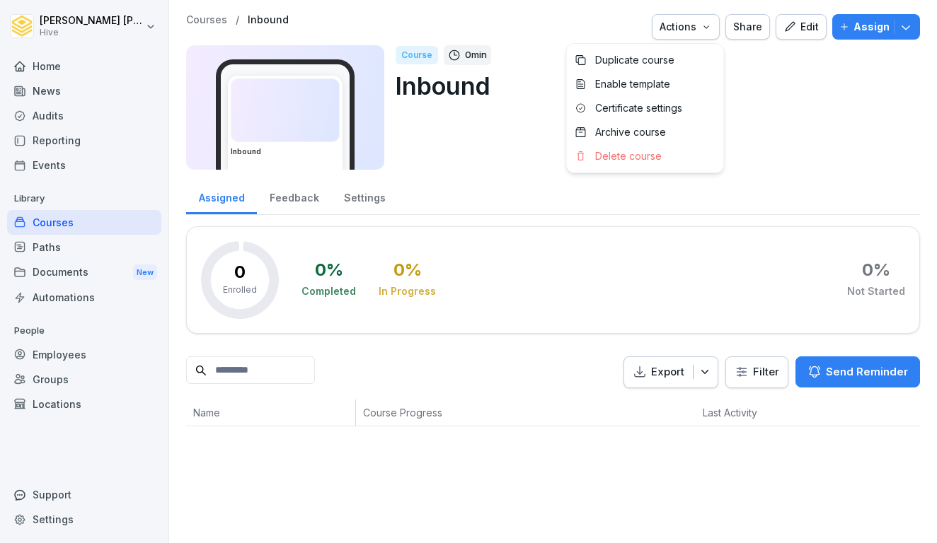
click at [702, 32] on div "Actions" at bounding box center [686, 27] width 52 height 16
click at [655, 153] on p "Delete course" at bounding box center [628, 156] width 67 height 13
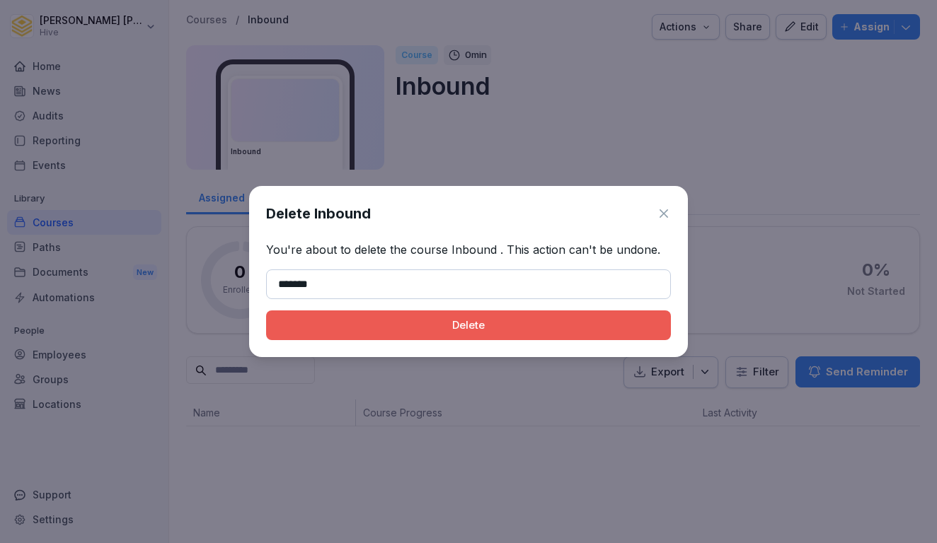
type input "*******"
click at [508, 323] on div "Delete" at bounding box center [468, 326] width 382 height 16
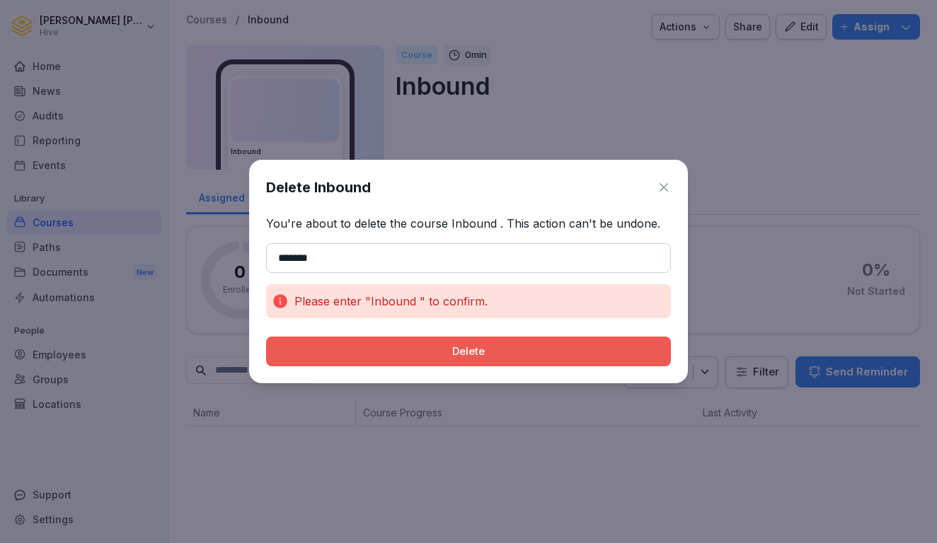
click at [481, 350] on div "Delete" at bounding box center [468, 352] width 382 height 16
drag, startPoint x: 399, startPoint y: 257, endPoint x: 237, endPoint y: 254, distance: 162.1
click at [237, 252] on body "Ibrahim Huseynov Hive Home News Audits Reporting Events Library Courses Paths D…" at bounding box center [468, 271] width 937 height 543
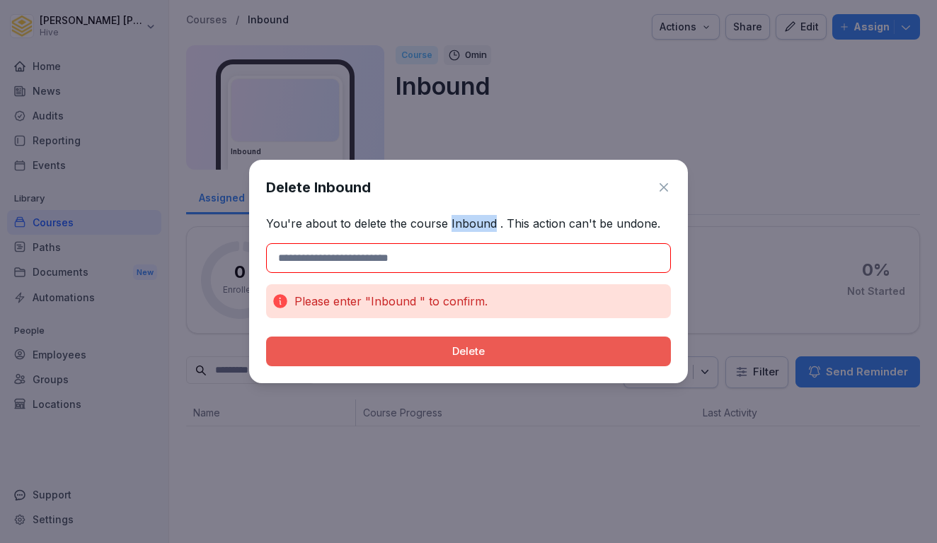
drag, startPoint x: 448, startPoint y: 220, endPoint x: 488, endPoint y: 221, distance: 40.3
click at [488, 221] on p "You're about to delete the course Inbound . This action can't be undone." at bounding box center [468, 223] width 405 height 17
copy p "Inbound"
click at [358, 265] on input at bounding box center [468, 258] width 405 height 30
paste input "*******"
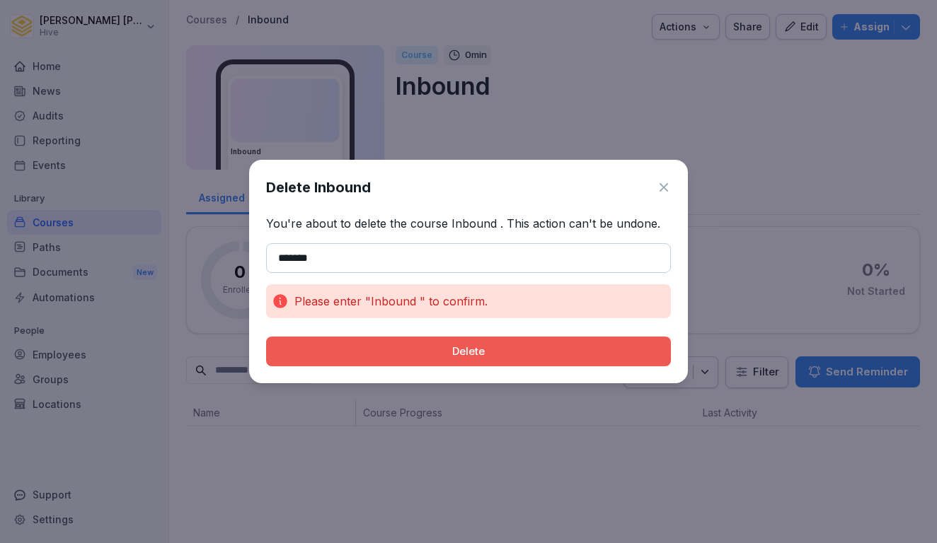
click at [368, 343] on button "Delete" at bounding box center [468, 352] width 405 height 30
click at [278, 260] on input "*******" at bounding box center [468, 258] width 405 height 30
click at [323, 260] on input "*******" at bounding box center [468, 258] width 405 height 30
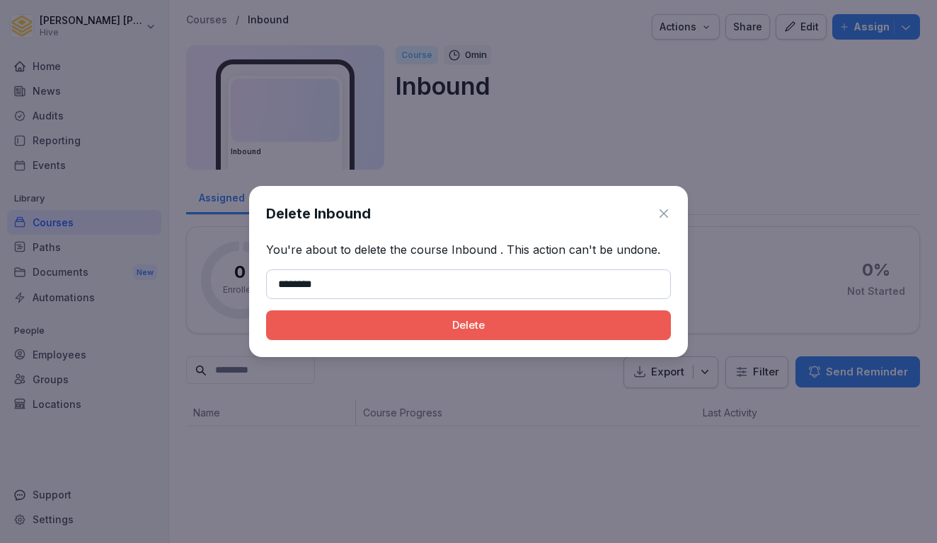
type input "*******"
click at [353, 335] on button "Delete" at bounding box center [468, 326] width 405 height 30
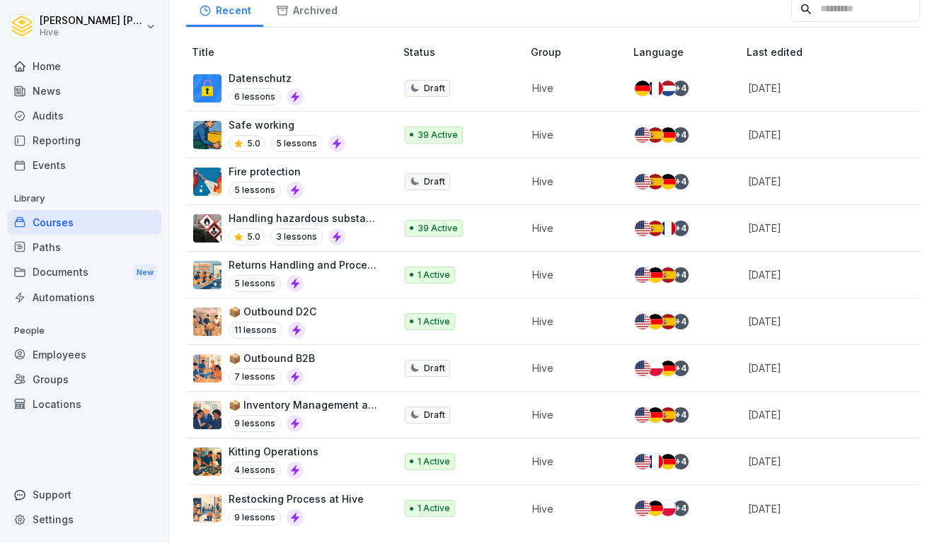
scroll to position [200, 0]
click at [315, 324] on div "11 lessons" at bounding box center [273, 330] width 88 height 17
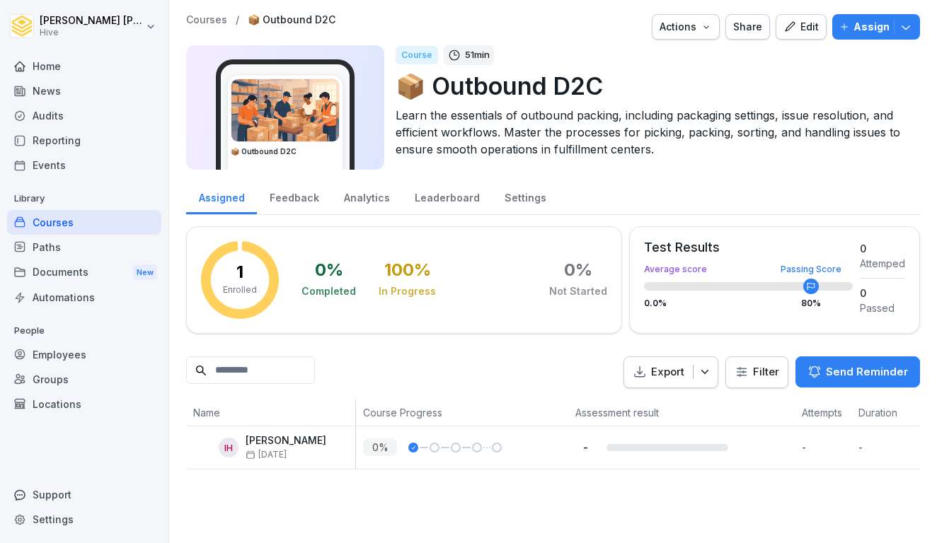
click at [800, 27] on div "Edit" at bounding box center [800, 27] width 35 height 16
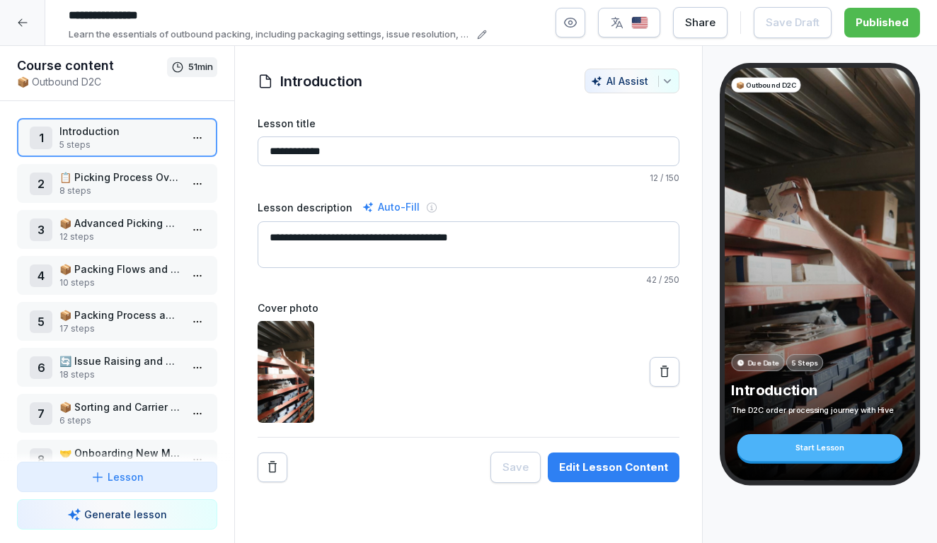
click at [146, 184] on p "📋 Picking Process Overview" at bounding box center [119, 177] width 121 height 15
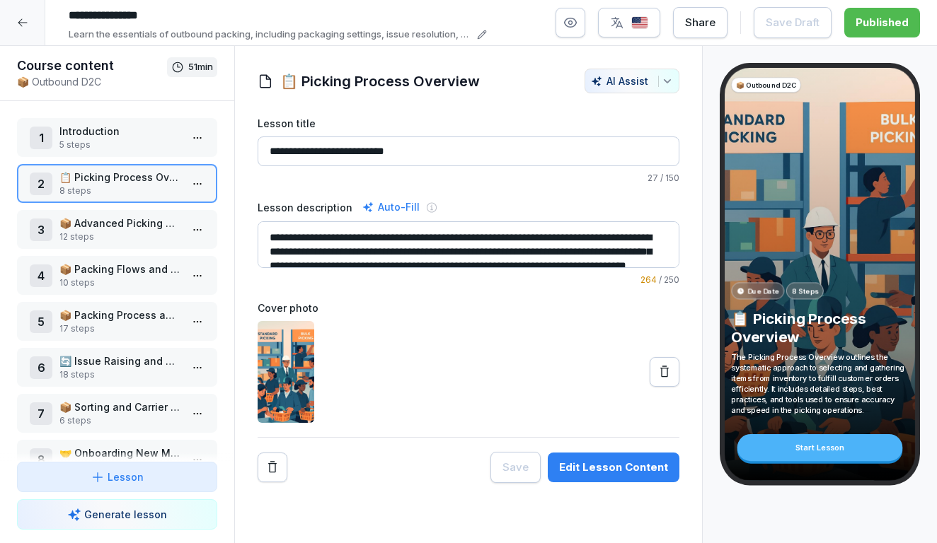
click at [142, 217] on p "📦 Advanced Picking Methods and Strategies" at bounding box center [119, 223] width 121 height 15
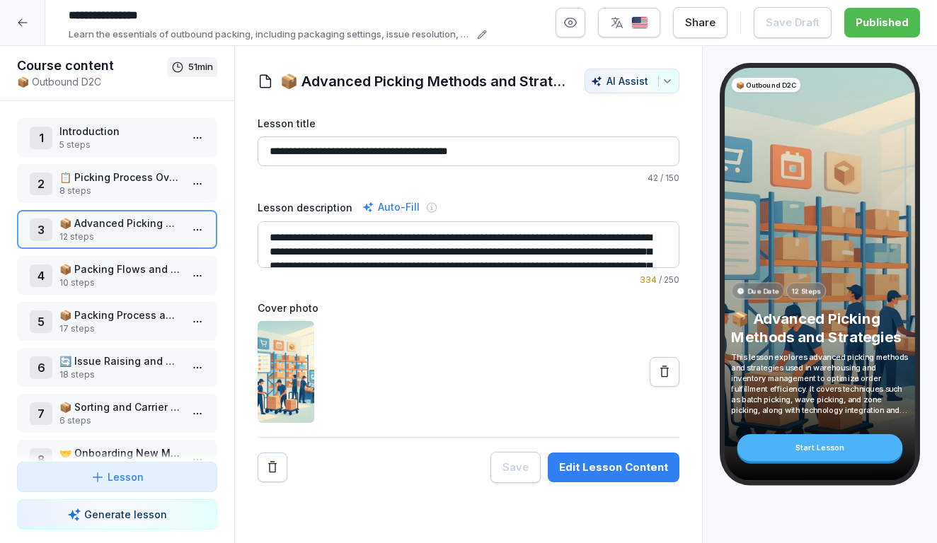
click at [139, 267] on p "📦 Packing Flows and Processes" at bounding box center [119, 269] width 121 height 15
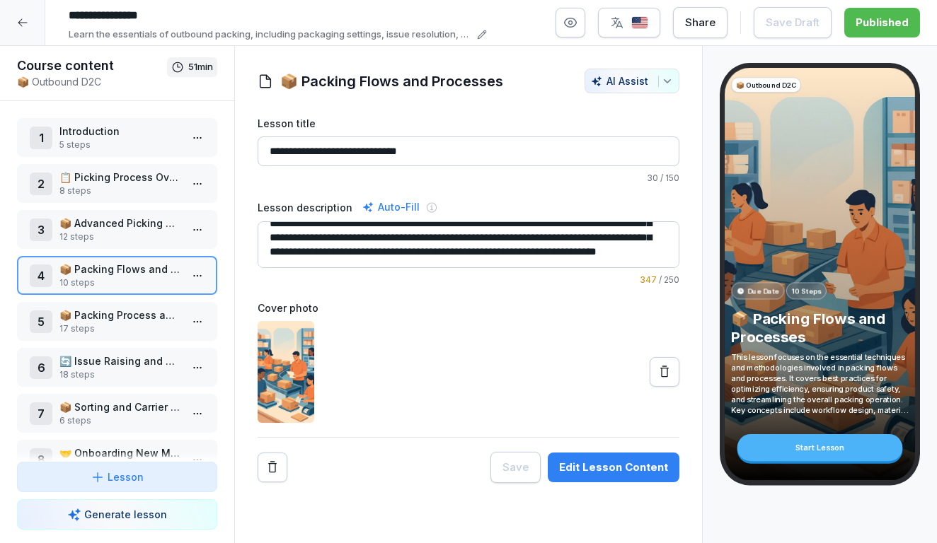
scroll to position [42, 0]
click at [161, 319] on p "📦 Packing Process and Guidelines" at bounding box center [119, 315] width 121 height 15
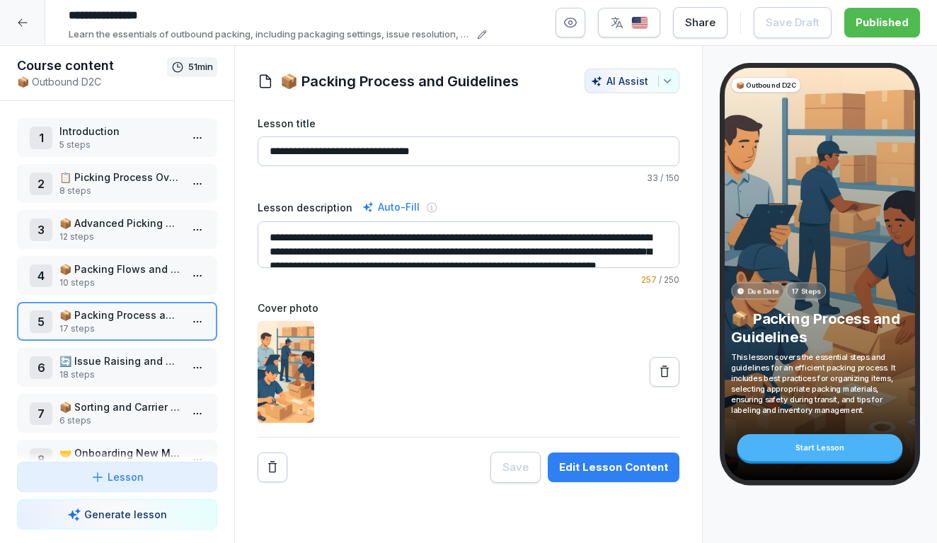
click at [192, 139] on html "**********" at bounding box center [468, 271] width 937 height 543
click at [151, 171] on div "Edit steps" at bounding box center [123, 166] width 64 height 15
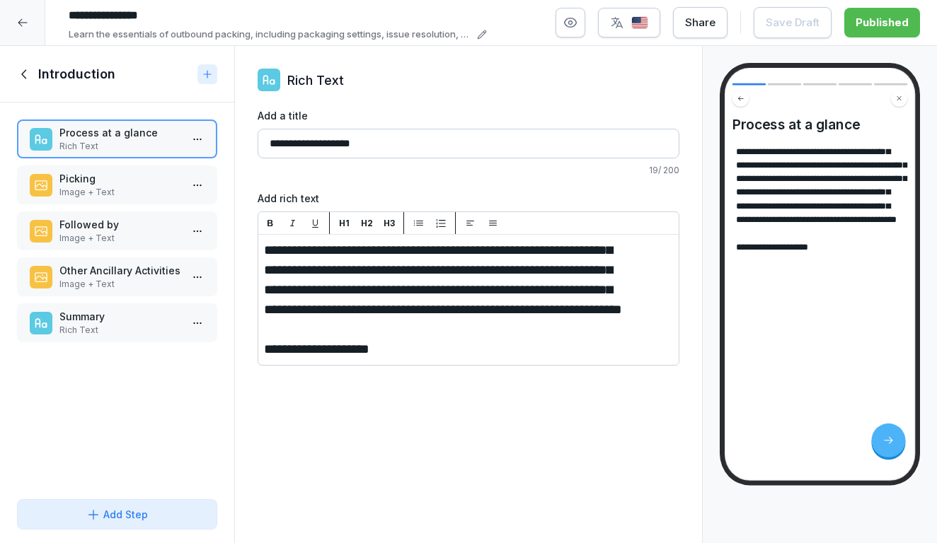
click at [142, 178] on p "Picking" at bounding box center [119, 178] width 121 height 15
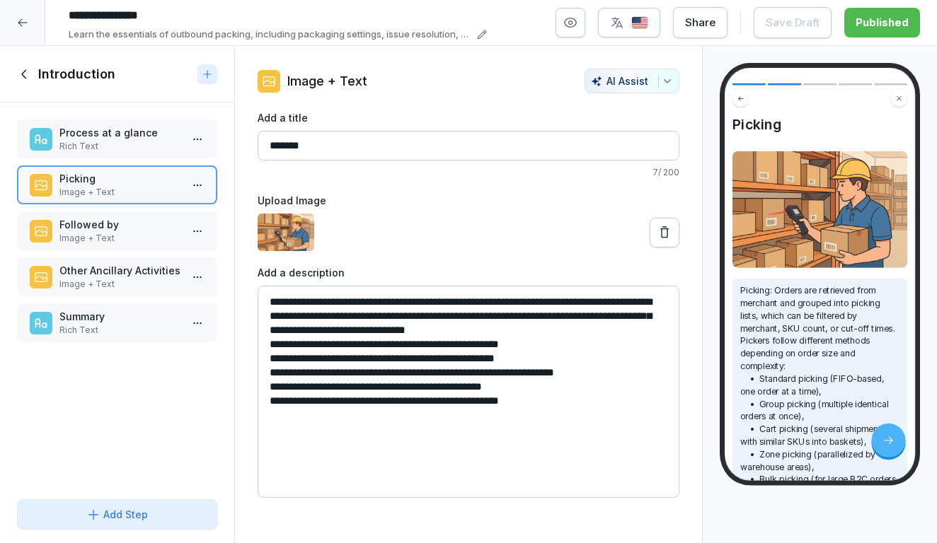
click at [137, 227] on p "Followed by" at bounding box center [119, 224] width 121 height 15
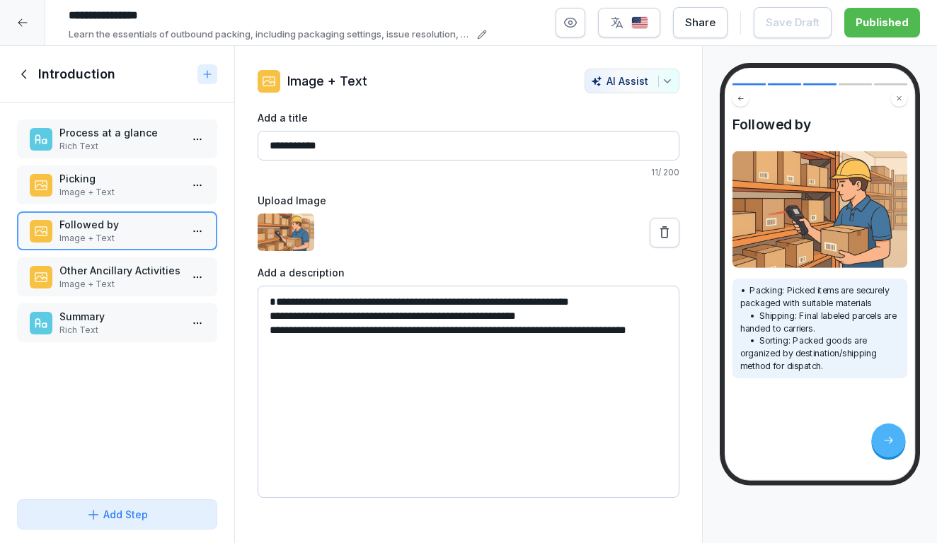
click at [128, 256] on div "Process at a glance Rich Text Picking Image + Text Followed by Image + Text Oth…" at bounding box center [117, 298] width 234 height 391
click at [125, 266] on p "Other Ancillary Activities" at bounding box center [119, 270] width 121 height 15
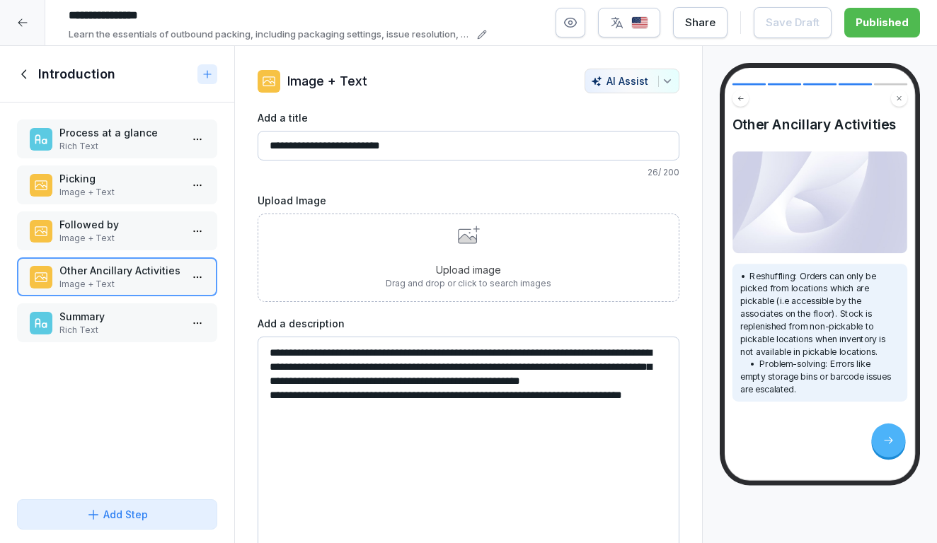
click at [123, 306] on div "Summary Rich Text" at bounding box center [117, 323] width 200 height 39
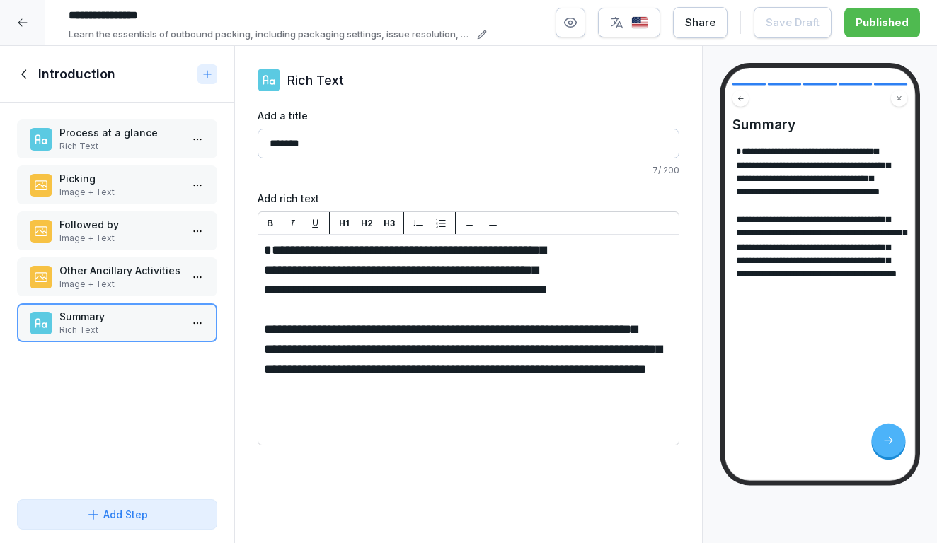
click at [27, 16] on div at bounding box center [22, 22] width 45 height 45
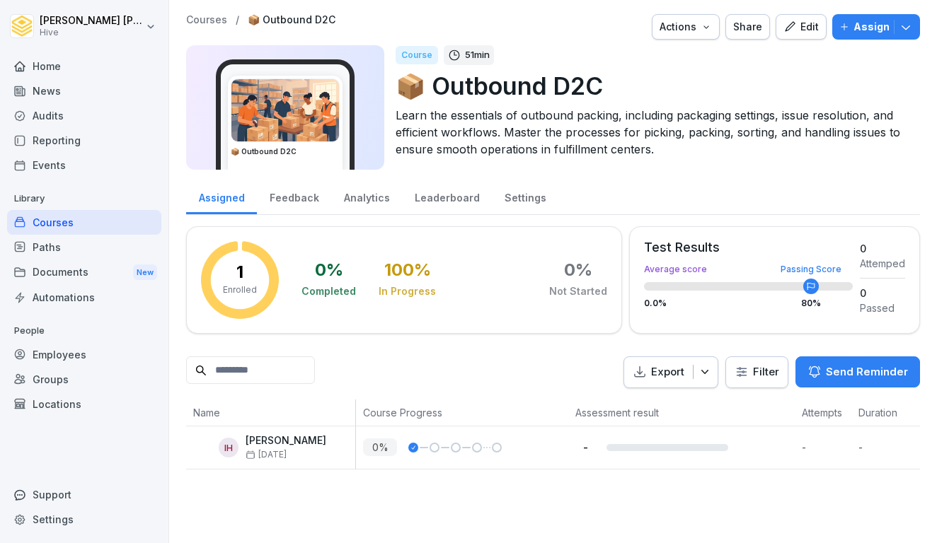
click at [258, 0] on div "Courses / 📦 Outbound D2C Actions Share Edit Assign 📦 Outbound D2C Course 51 min…" at bounding box center [553, 242] width 768 height 484
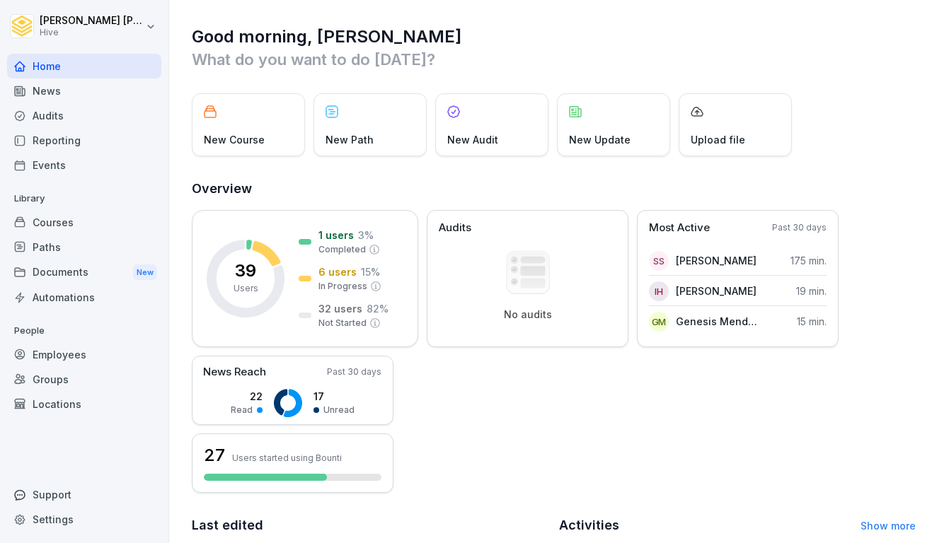
click at [63, 227] on div "Courses" at bounding box center [84, 222] width 154 height 25
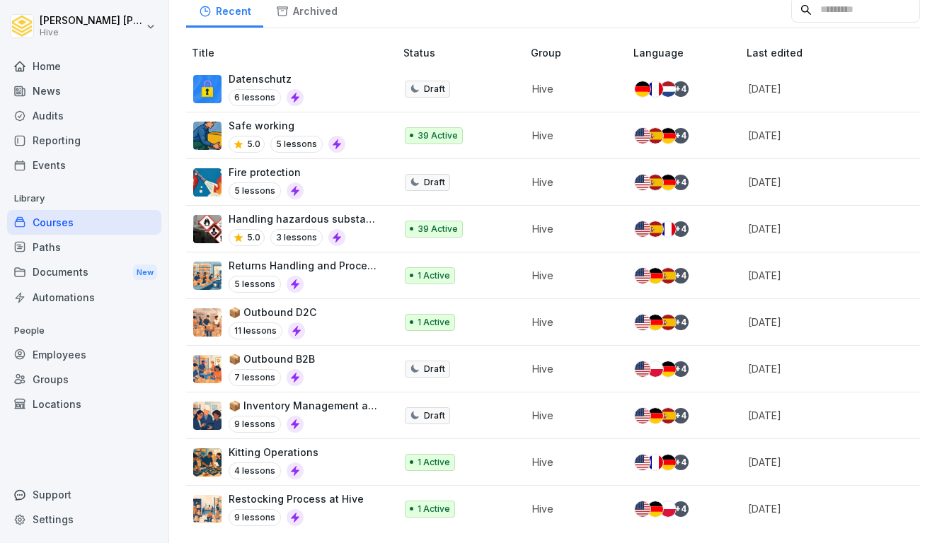
scroll to position [199, 0]
click at [353, 370] on div "📦 Outbound B2B 7 lessons" at bounding box center [287, 369] width 188 height 35
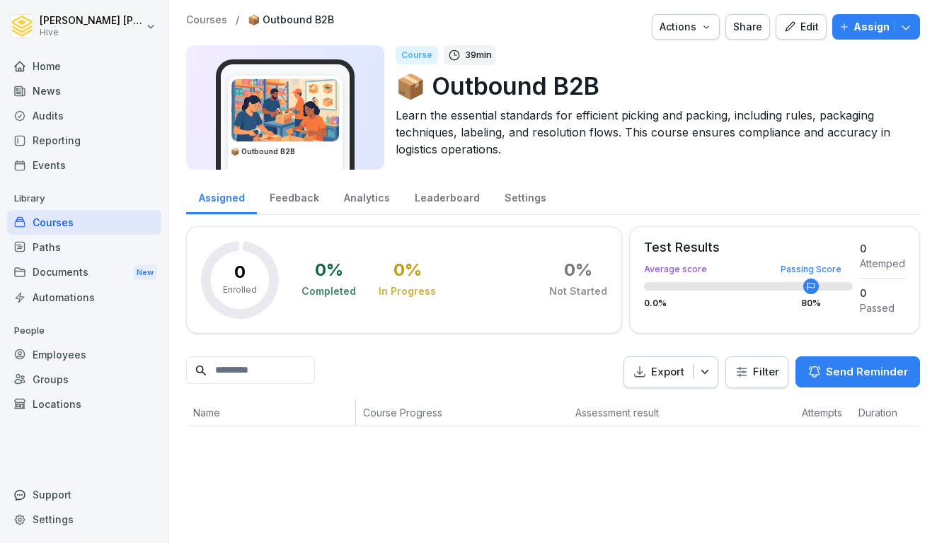
click at [292, 197] on div "Feedback" at bounding box center [294, 196] width 74 height 36
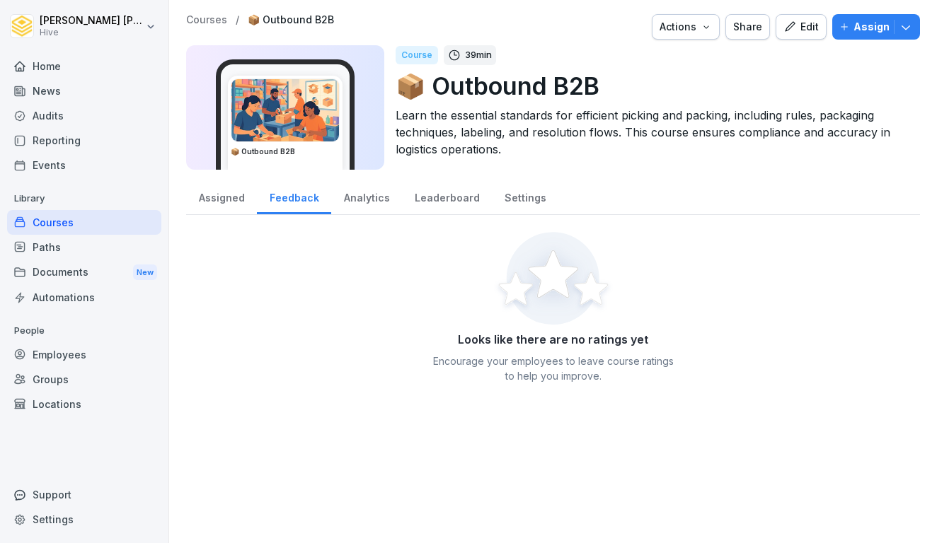
click at [355, 200] on div "Analytics" at bounding box center [366, 196] width 71 height 36
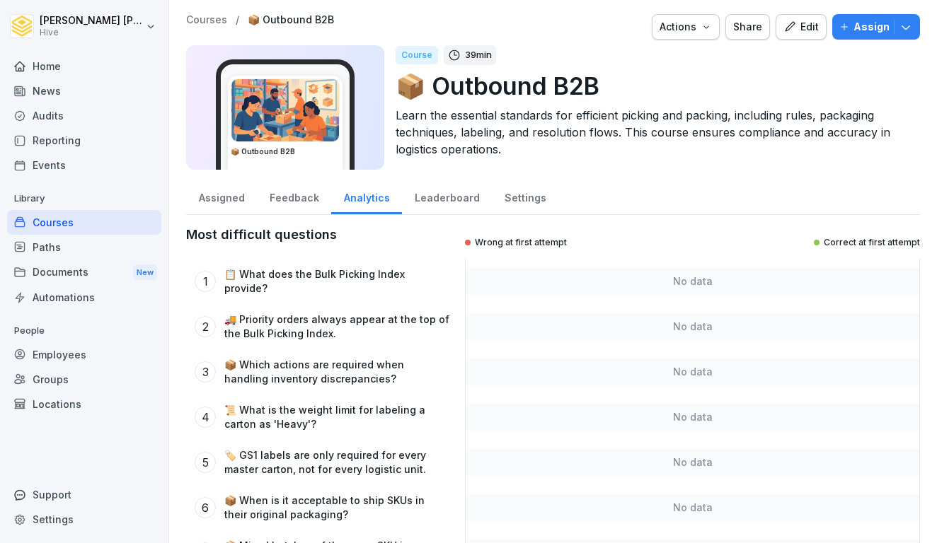
click at [427, 200] on div "Leaderboard" at bounding box center [447, 196] width 90 height 36
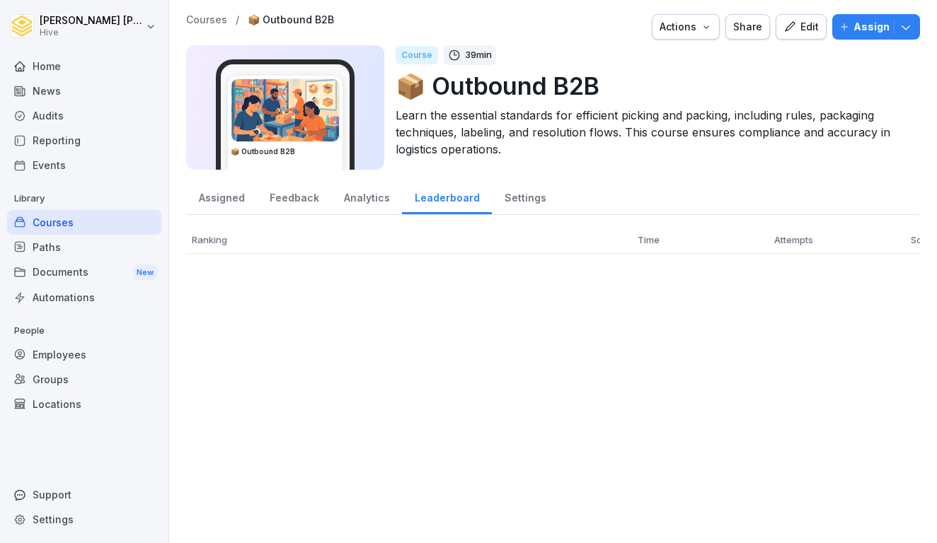
click at [507, 202] on div "Settings" at bounding box center [525, 196] width 67 height 36
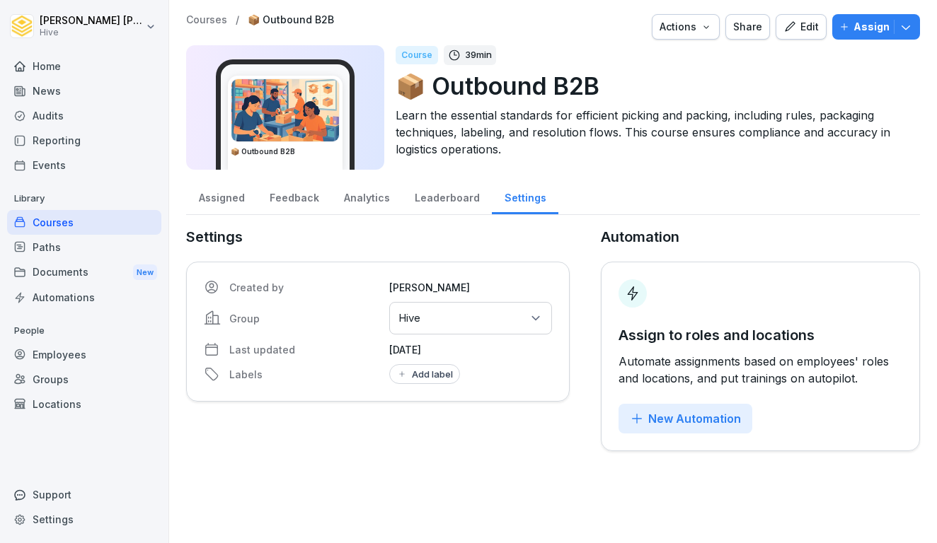
click at [360, 207] on div "Analytics" at bounding box center [366, 196] width 71 height 36
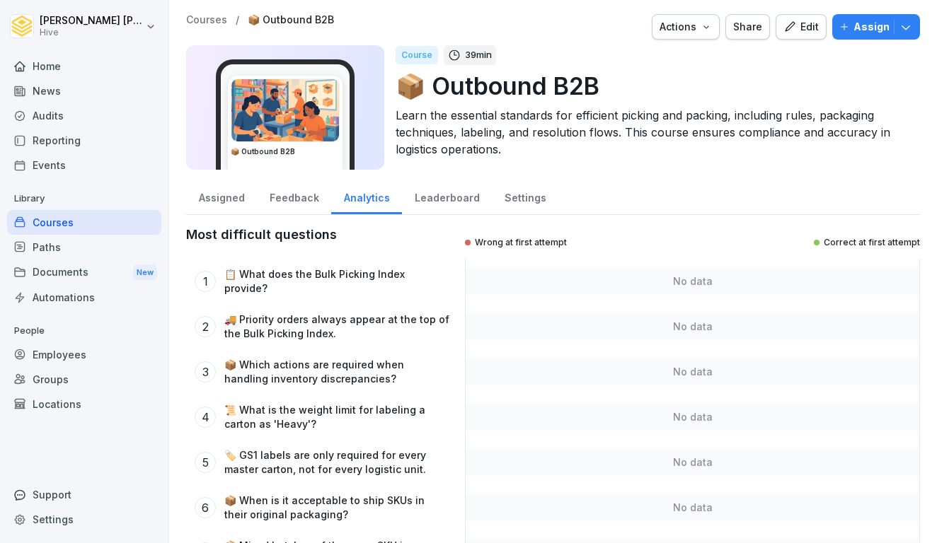
click at [230, 195] on div "Assigned" at bounding box center [221, 196] width 71 height 36
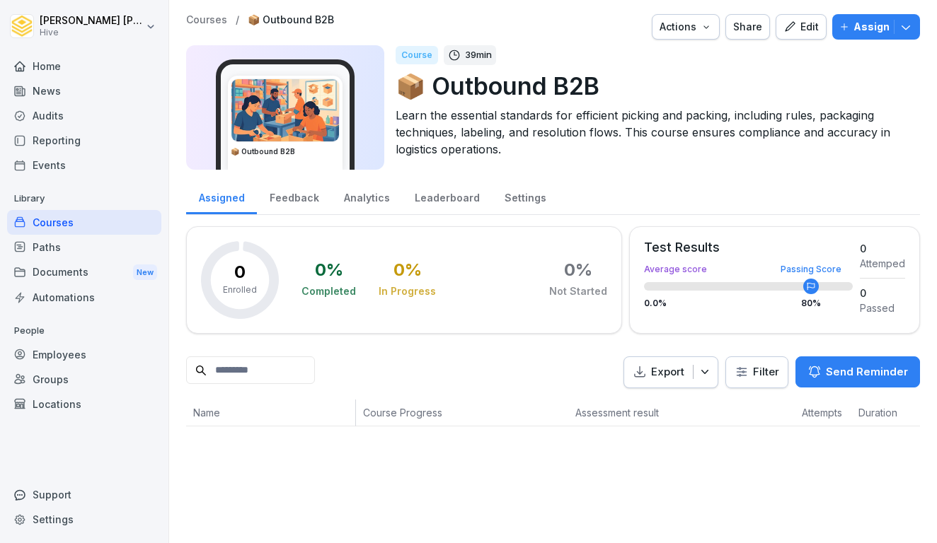
click at [74, 218] on div "Courses" at bounding box center [84, 222] width 154 height 25
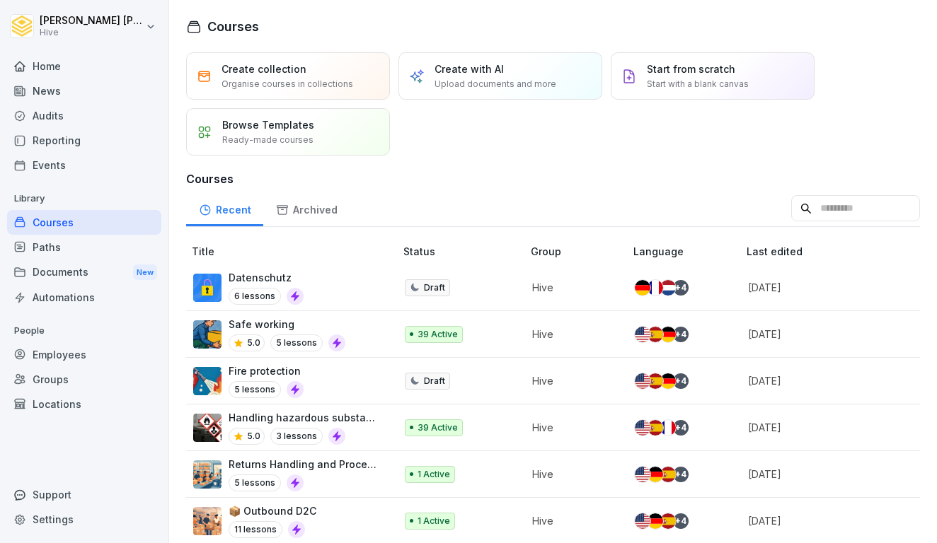
click at [66, 246] on div "Paths" at bounding box center [84, 247] width 154 height 25
